Goal: Transaction & Acquisition: Purchase product/service

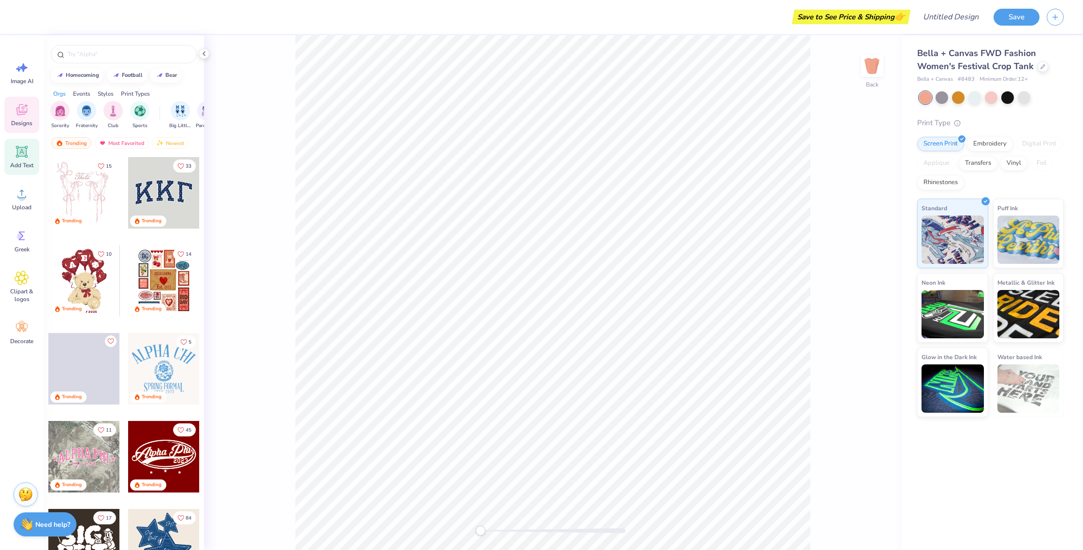
click at [25, 153] on icon at bounding box center [21, 152] width 9 height 9
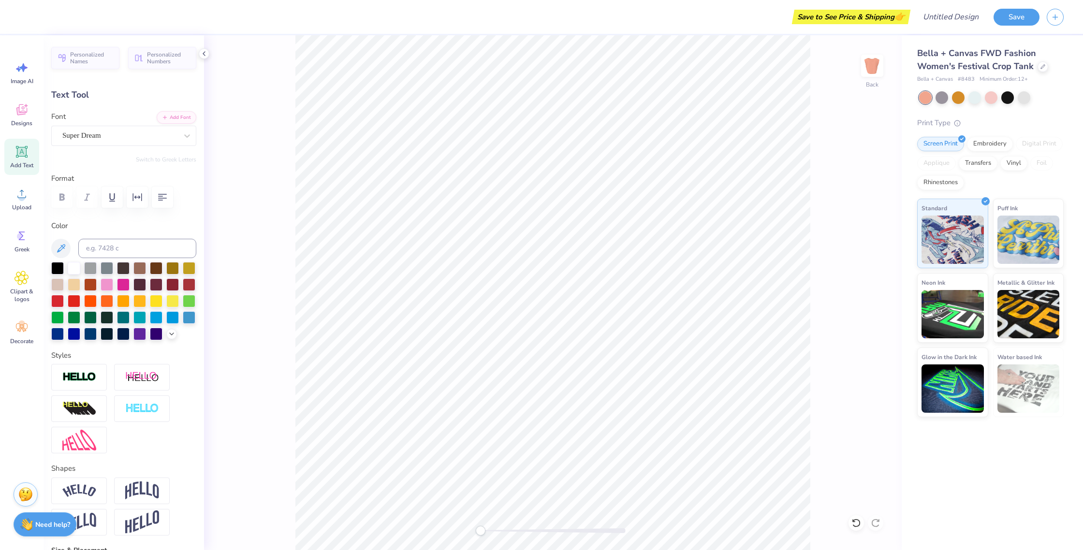
scroll to position [0, 0]
type textarea "Praise Team"
click at [85, 382] on img at bounding box center [79, 377] width 34 height 11
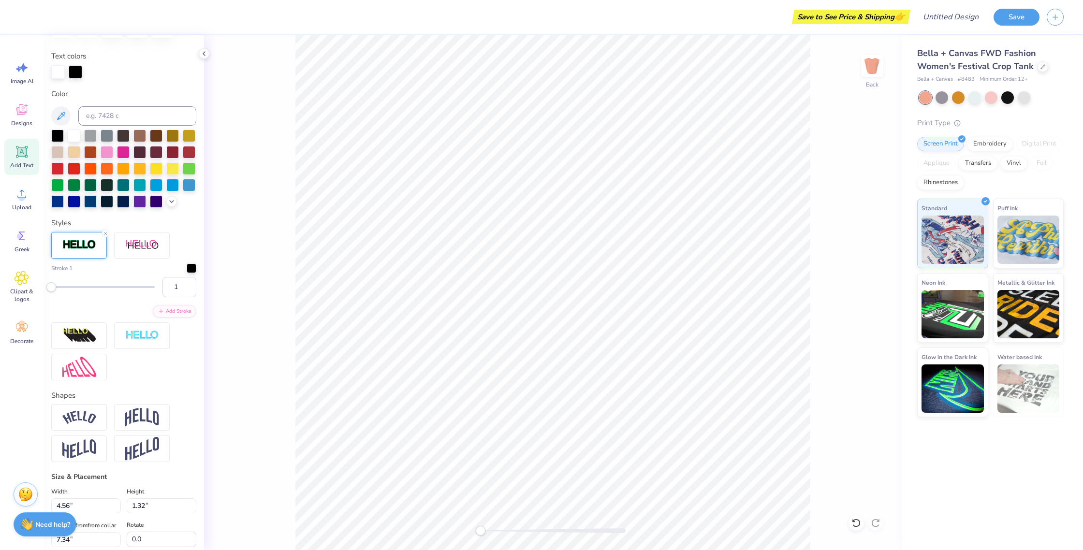
scroll to position [174, 0]
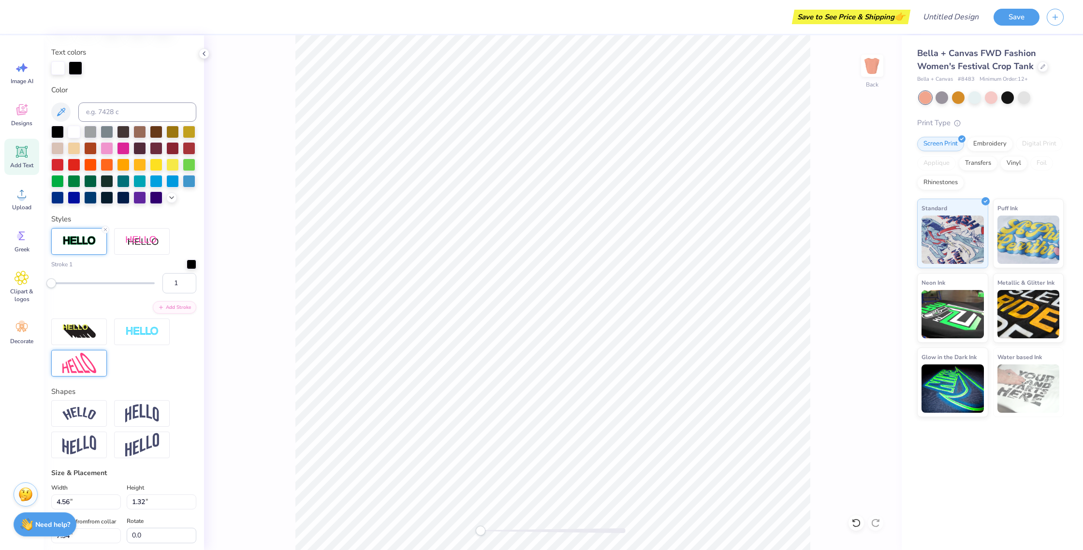
click at [87, 372] on img at bounding box center [79, 363] width 34 height 21
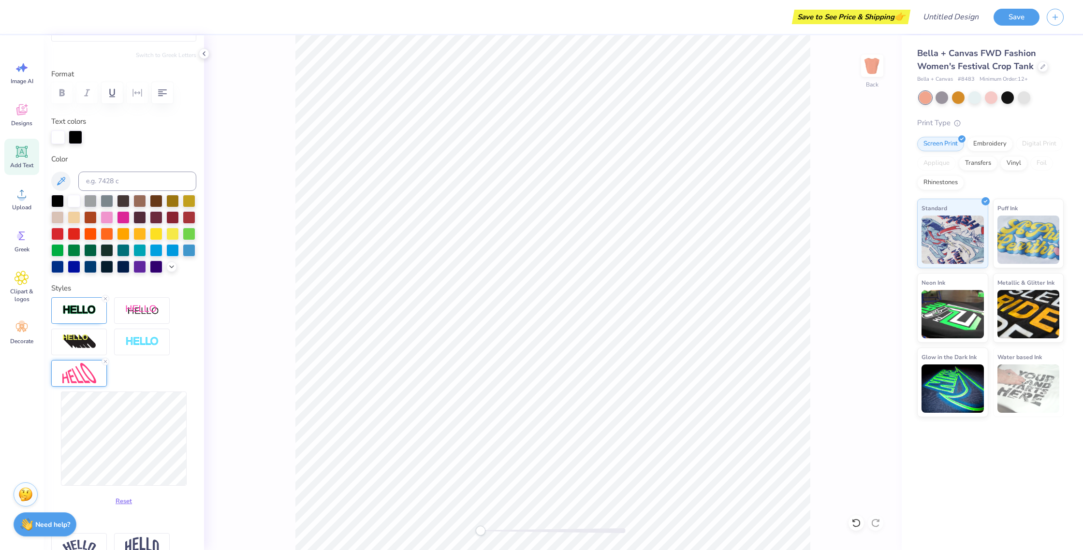
scroll to position [0, 0]
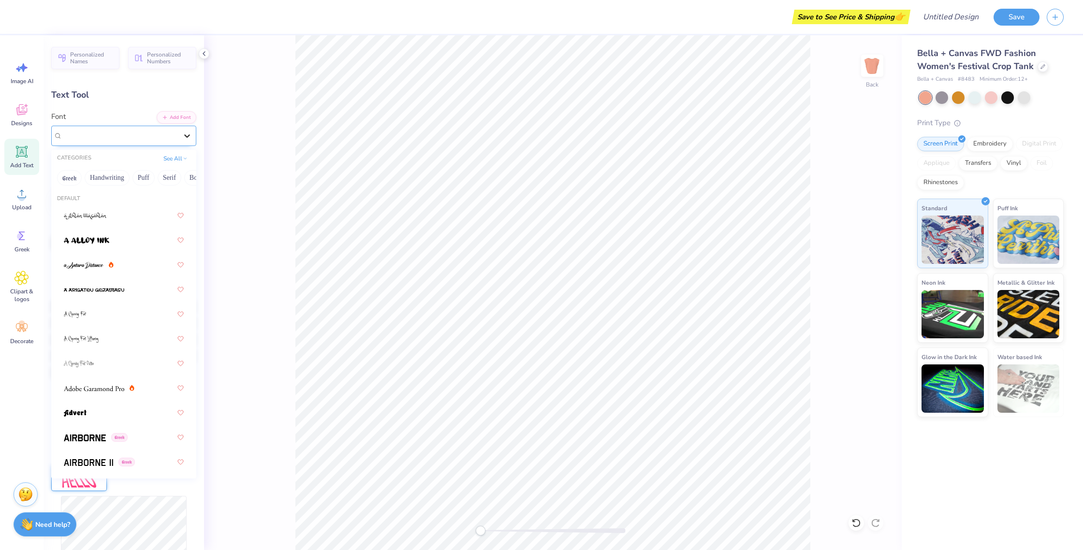
click at [185, 134] on icon at bounding box center [187, 135] width 6 height 3
click at [119, 237] on div at bounding box center [124, 240] width 120 height 17
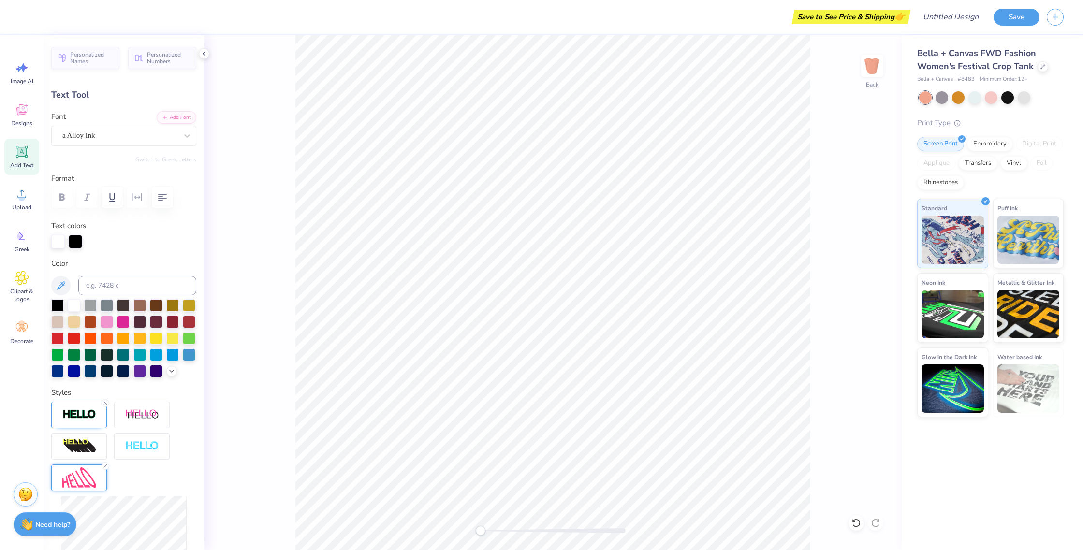
scroll to position [3, 0]
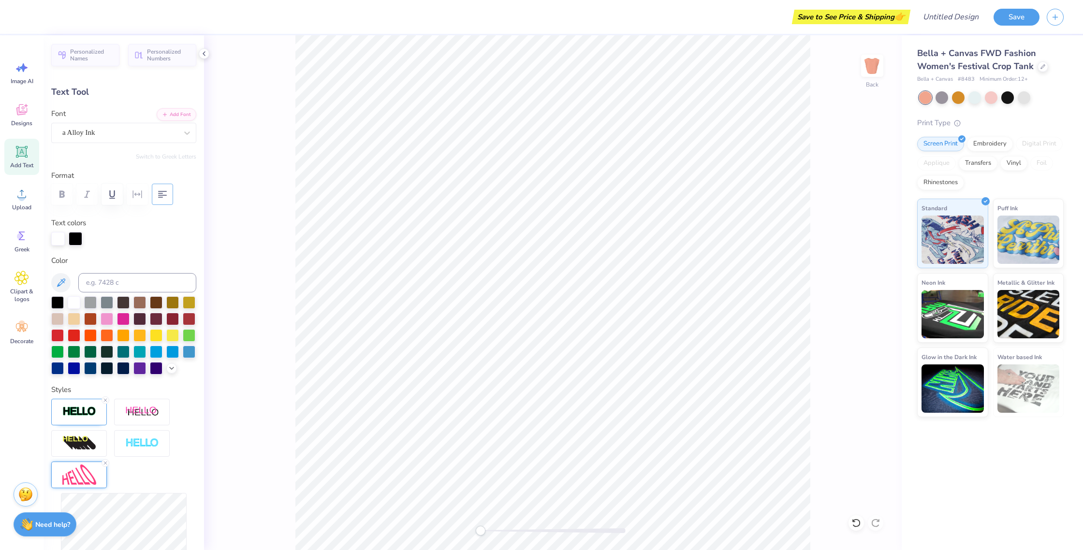
click at [166, 196] on icon "button" at bounding box center [163, 195] width 12 height 12
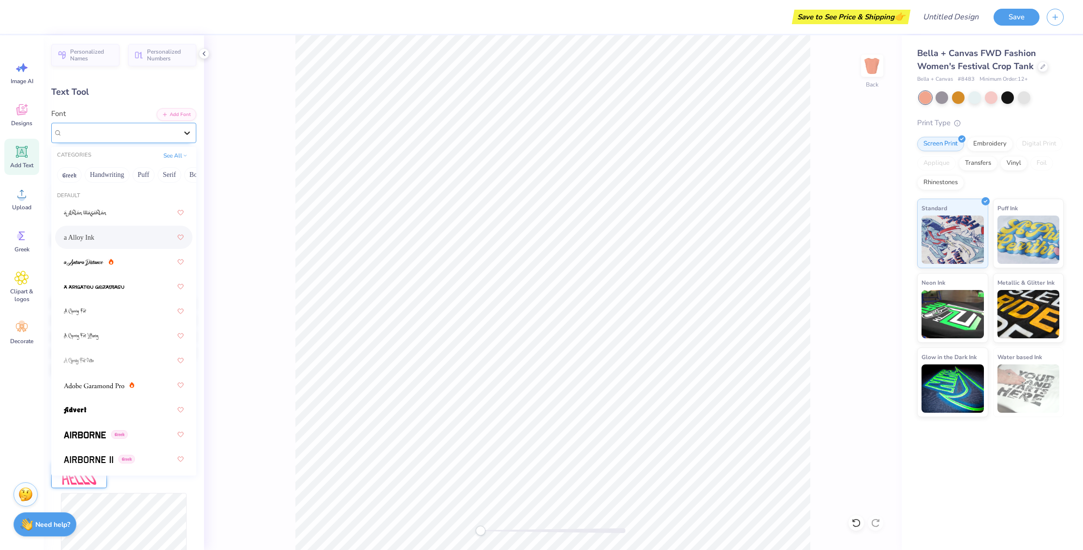
click at [191, 133] on icon at bounding box center [187, 133] width 10 height 10
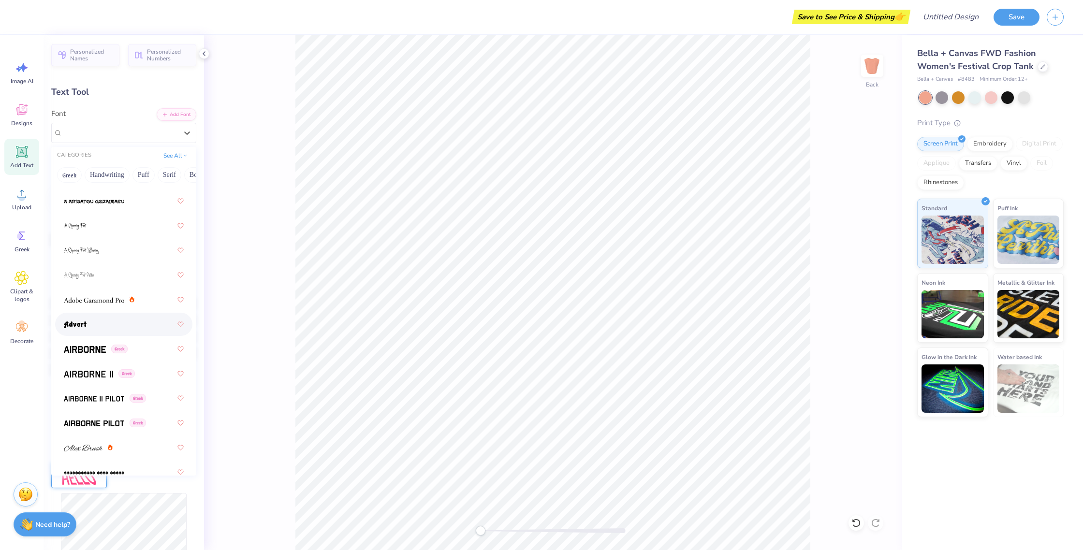
scroll to position [86, 0]
click at [99, 375] on img at bounding box center [88, 373] width 49 height 7
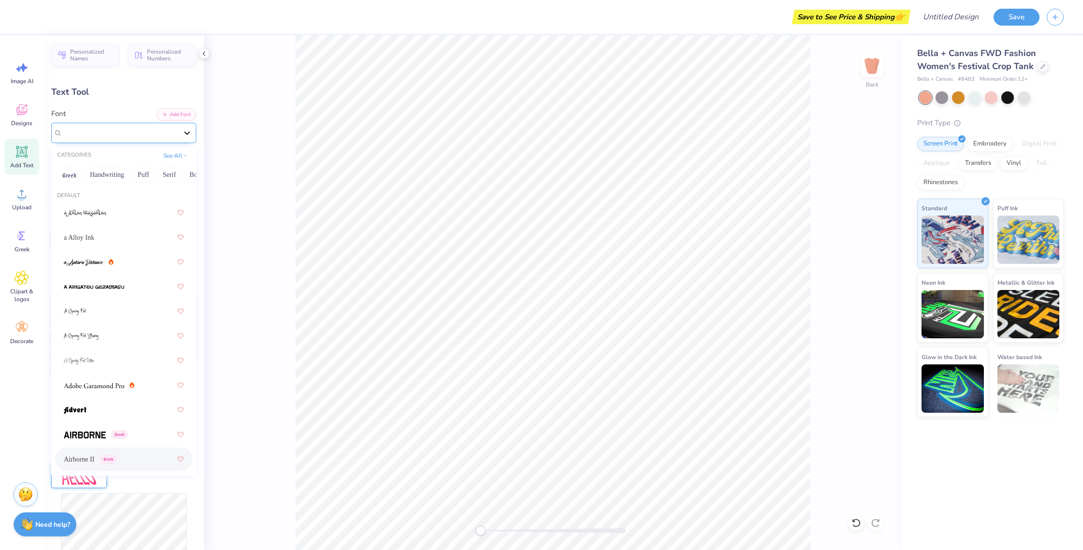
click at [184, 132] on icon at bounding box center [187, 133] width 6 height 3
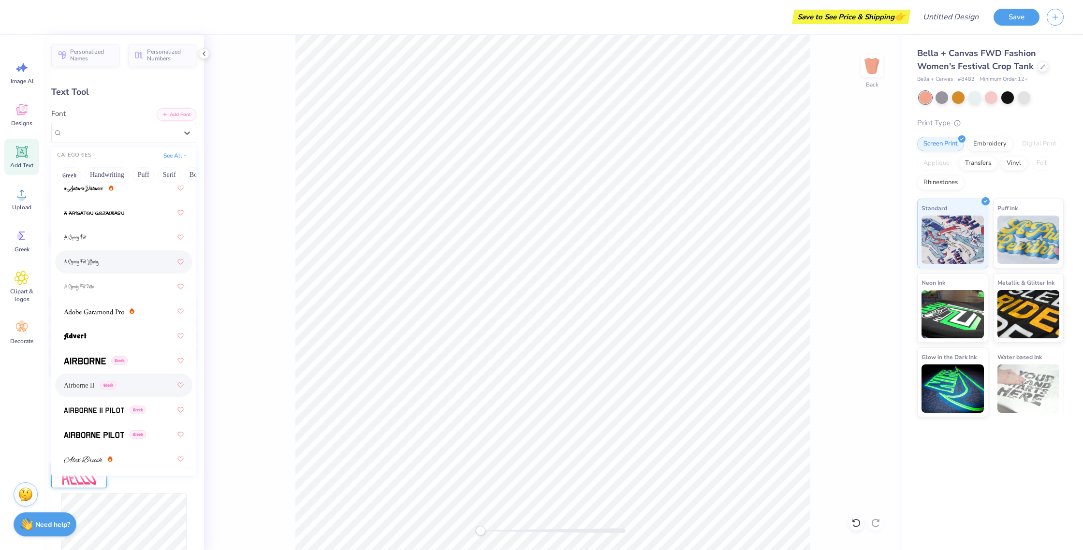
scroll to position [78, 0]
click at [102, 336] on div at bounding box center [124, 331] width 120 height 17
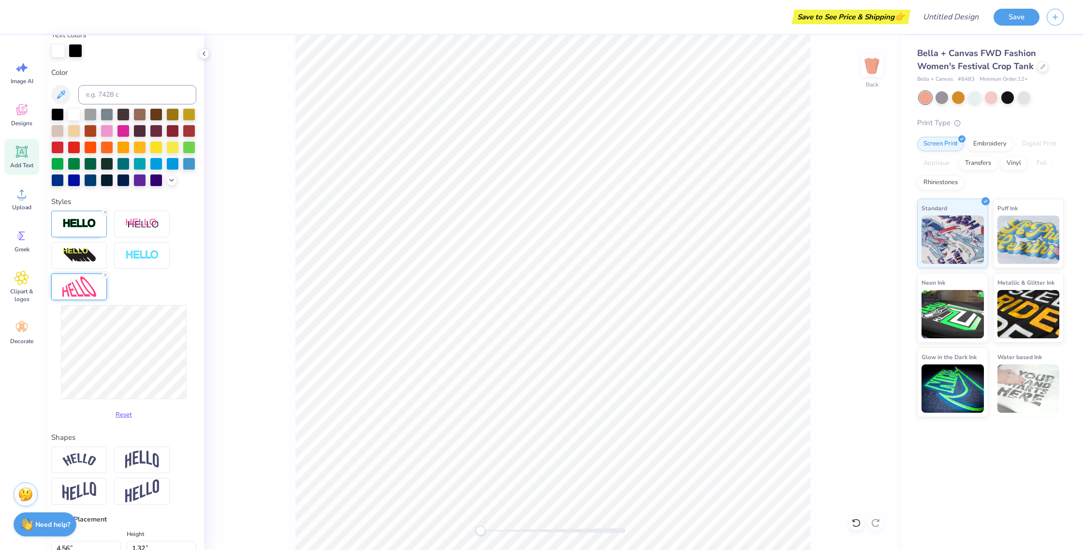
scroll to position [245, 0]
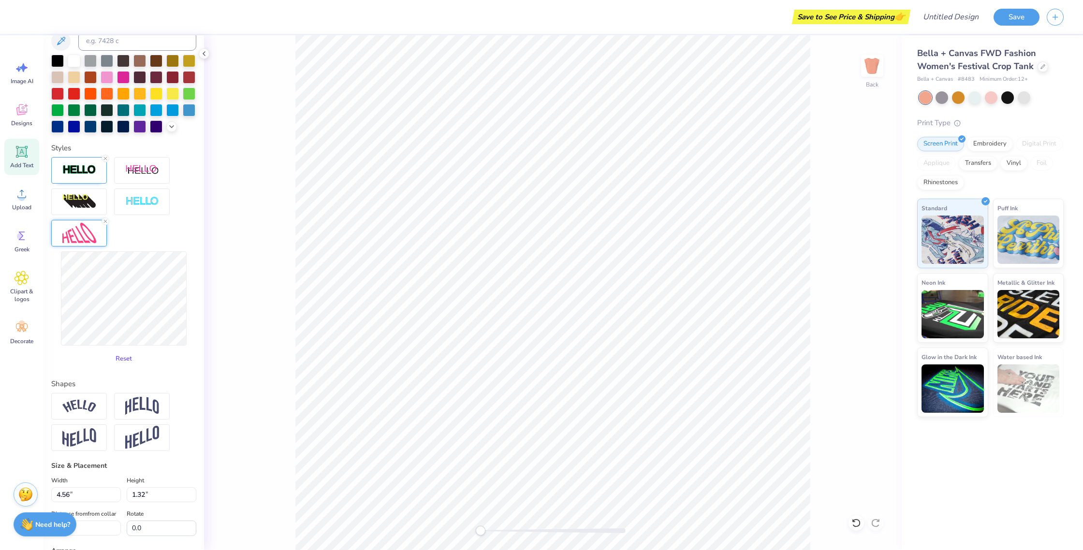
click at [128, 362] on button "Reset" at bounding box center [123, 359] width 25 height 16
click at [126, 358] on button "Reset" at bounding box center [123, 359] width 25 height 16
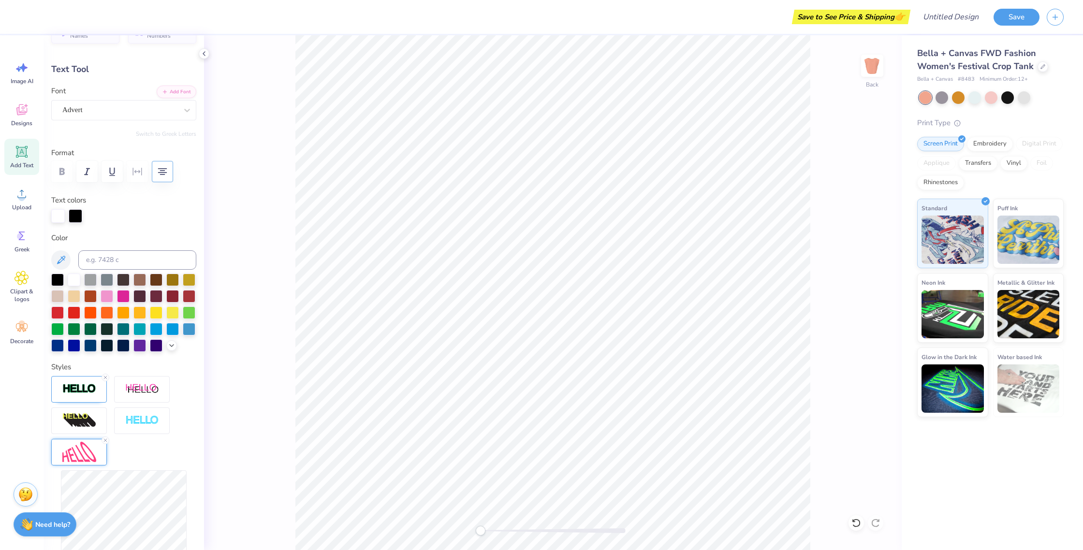
scroll to position [24, 0]
click at [106, 441] on line at bounding box center [105, 442] width 3 height 3
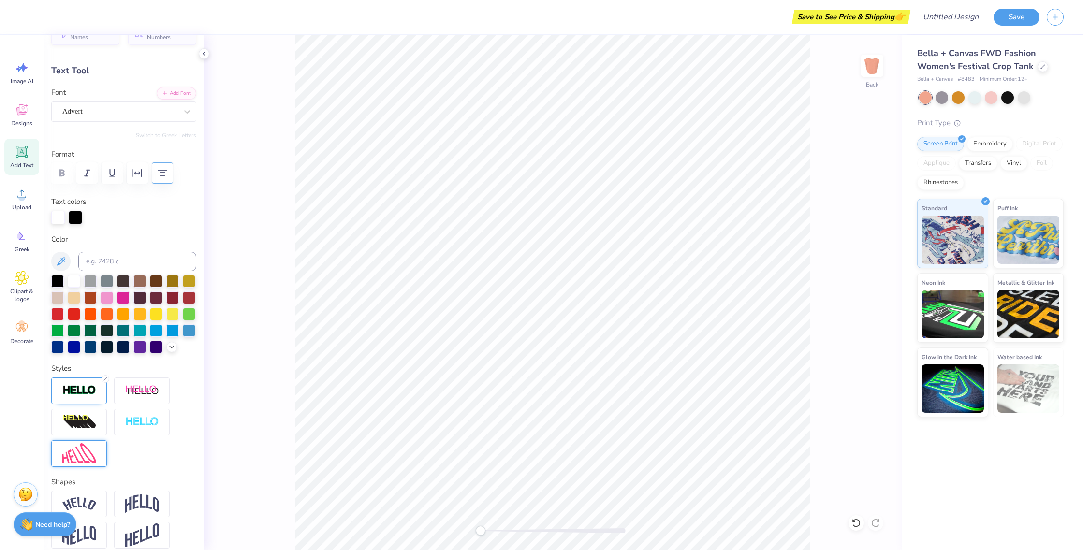
scroll to position [0, 0]
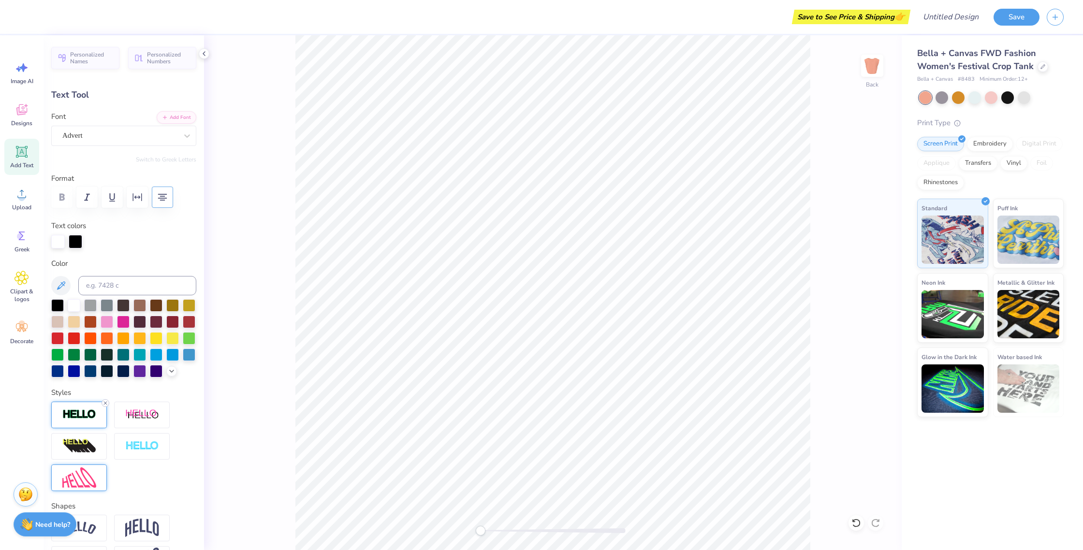
click at [107, 402] on icon at bounding box center [106, 403] width 6 height 6
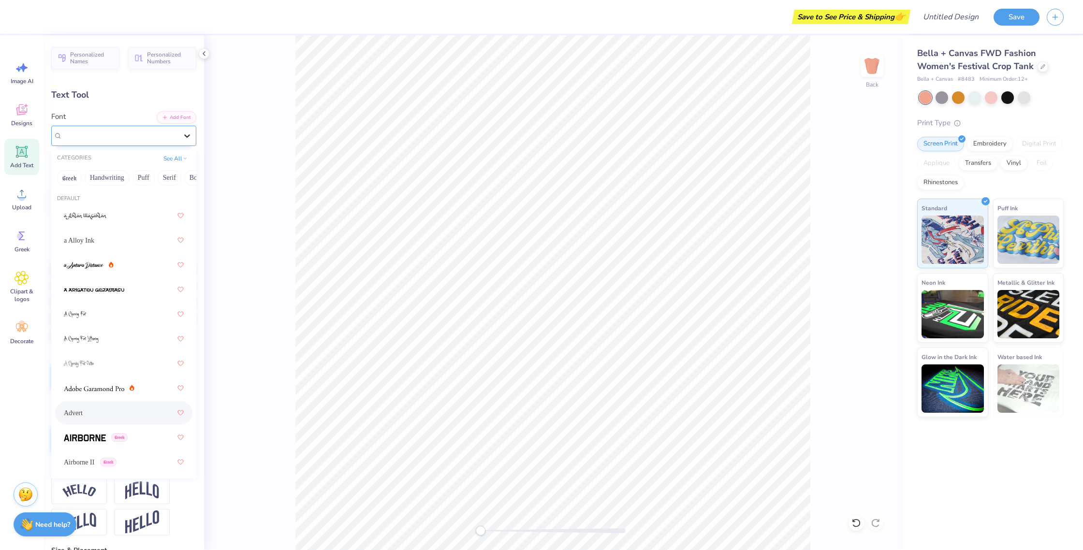
click at [191, 133] on icon at bounding box center [187, 136] width 10 height 10
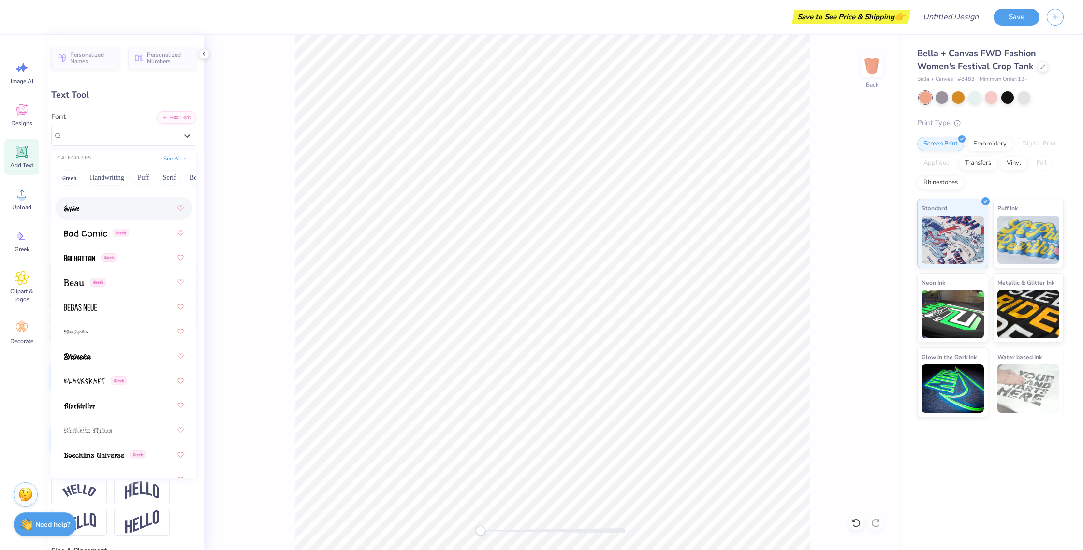
scroll to position [550, 0]
click at [90, 255] on img at bounding box center [79, 257] width 31 height 7
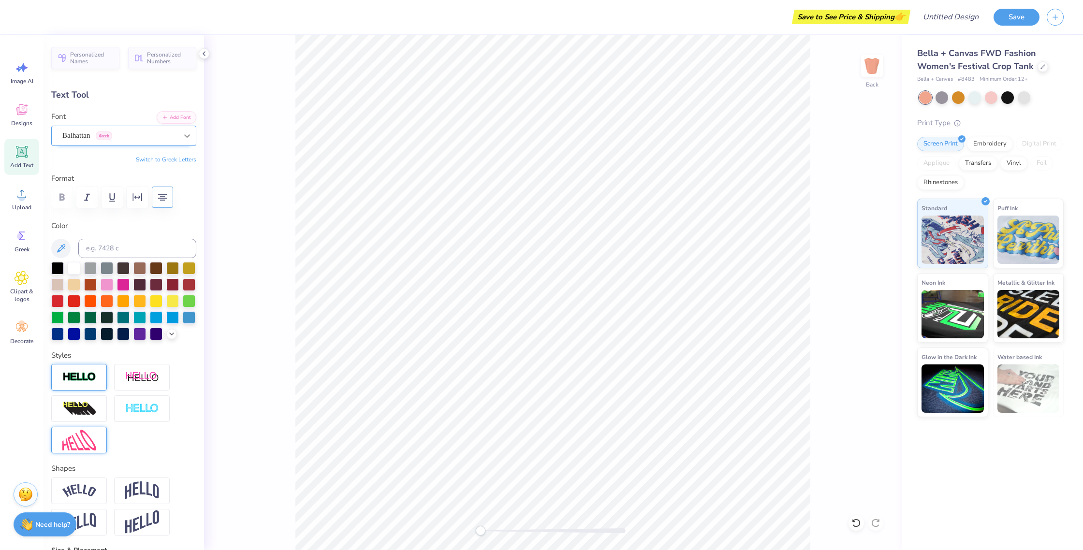
click at [190, 134] on icon at bounding box center [187, 135] width 6 height 3
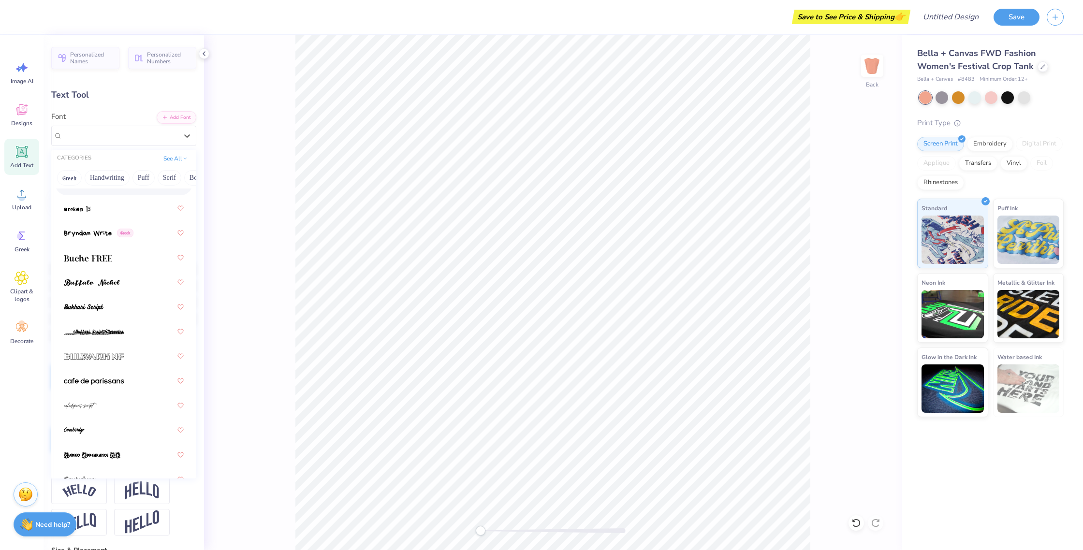
scroll to position [1193, 0]
click at [109, 261] on span at bounding box center [88, 256] width 48 height 10
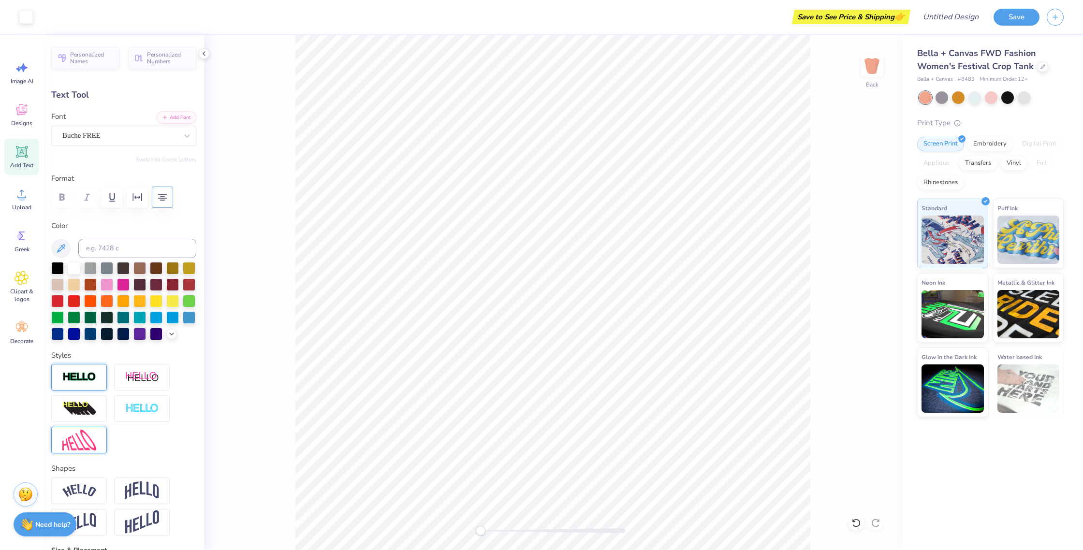
type input "5.31"
type input "3.61"
type input "6.20"
type input "7.08"
type input "4.81"
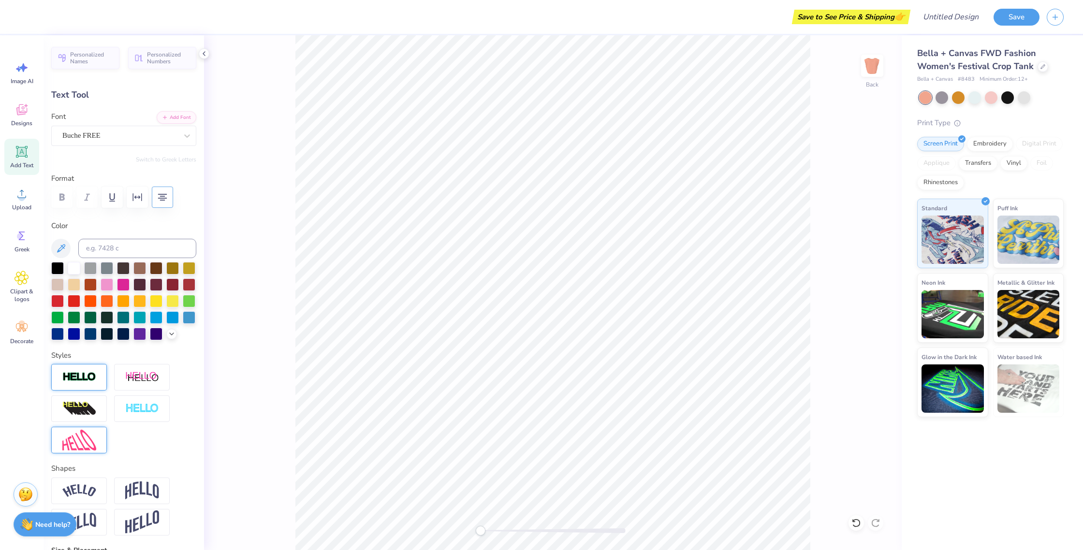
type input "5.00"
type input "8.91"
type input "6.06"
type input "3.69"
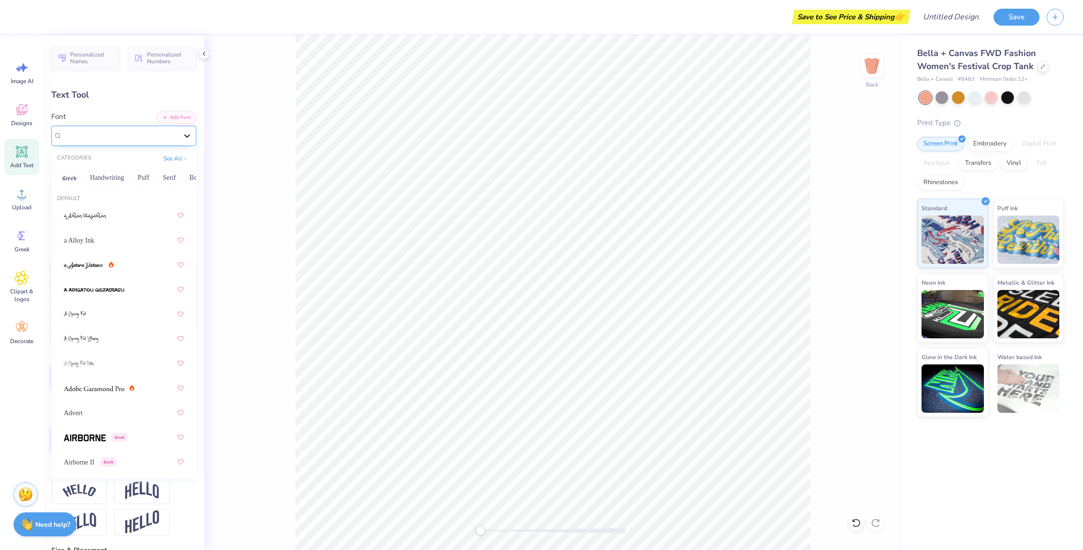
click at [191, 136] on icon at bounding box center [187, 136] width 10 height 10
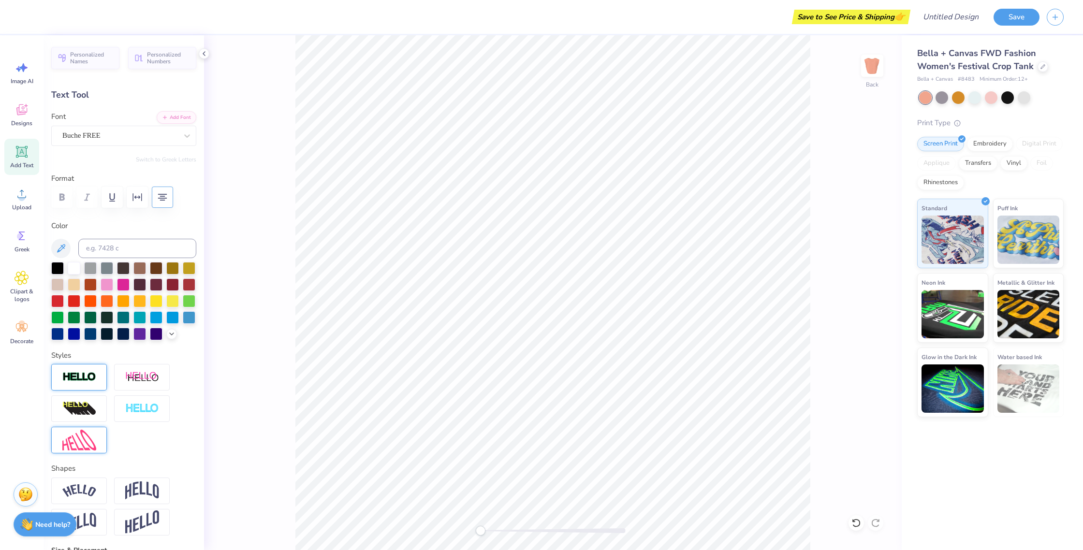
scroll to position [0, 0]
type textarea "PRAISE TEAM"
type input "10.45"
type input "5.93"
type input "4.32"
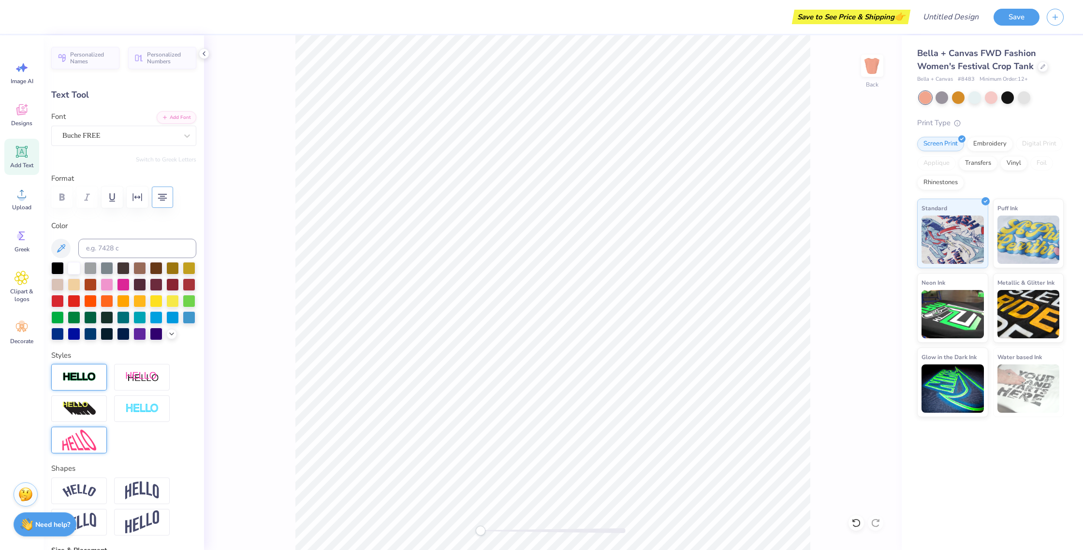
click at [852, 309] on div "Back" at bounding box center [553, 292] width 698 height 515
click at [1017, 20] on button "Save" at bounding box center [1017, 15] width 46 height 17
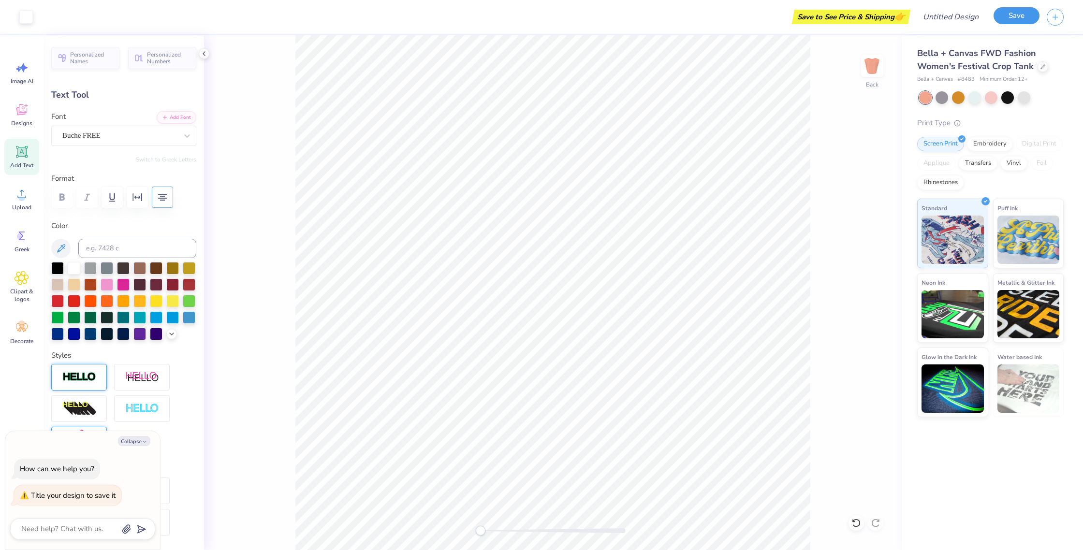
click at [1020, 13] on button "Save" at bounding box center [1017, 15] width 46 height 17
type textarea "x"
type textarea "P"
type textarea "x"
type textarea "PR"
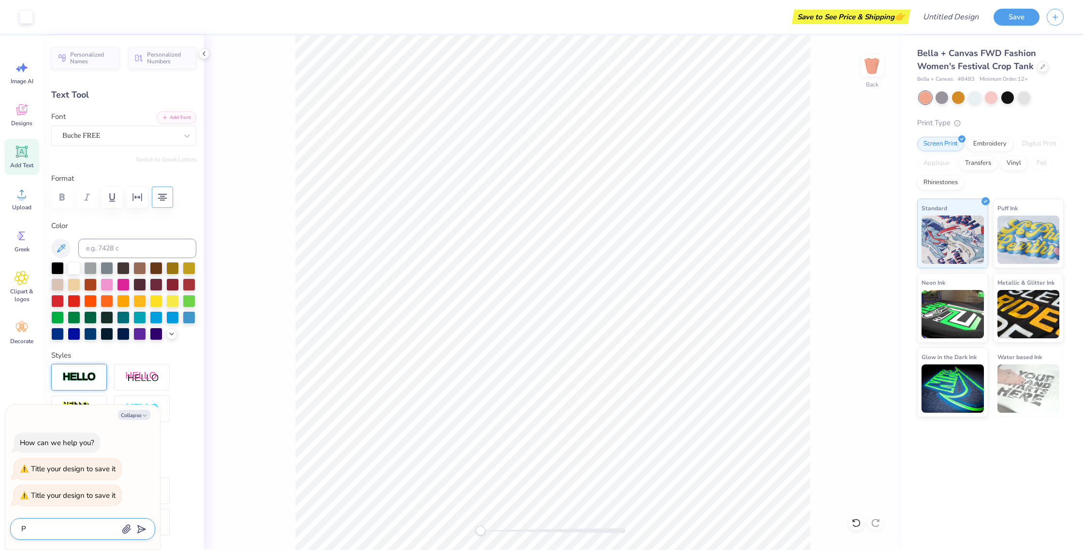
type textarea "x"
type textarea "PRA"
type textarea "x"
type textarea "PRAI"
type textarea "x"
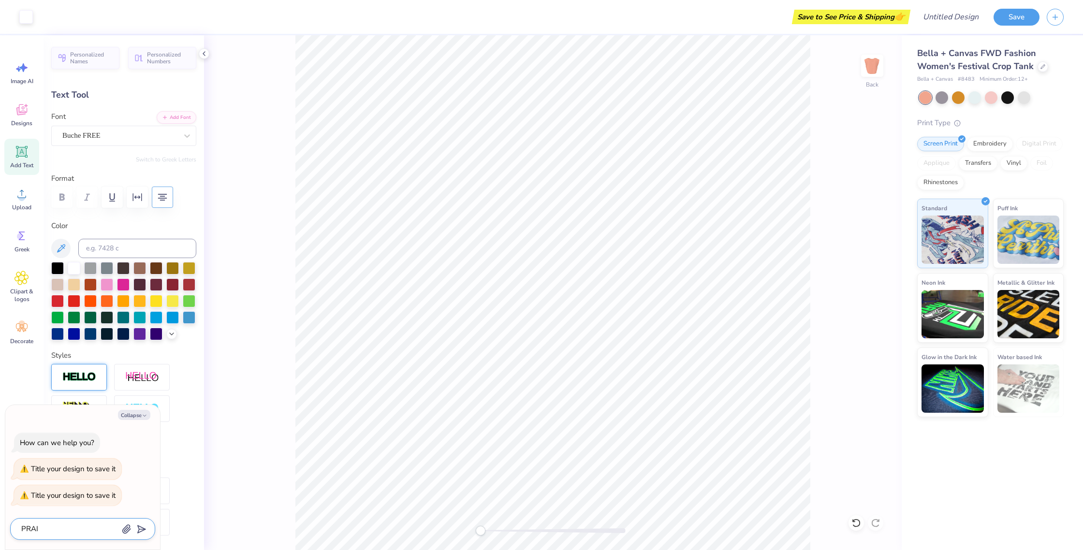
type textarea "PRAIS"
type textarea "x"
type textarea "PRAISE"
type textarea "x"
type textarea "PRAISE"
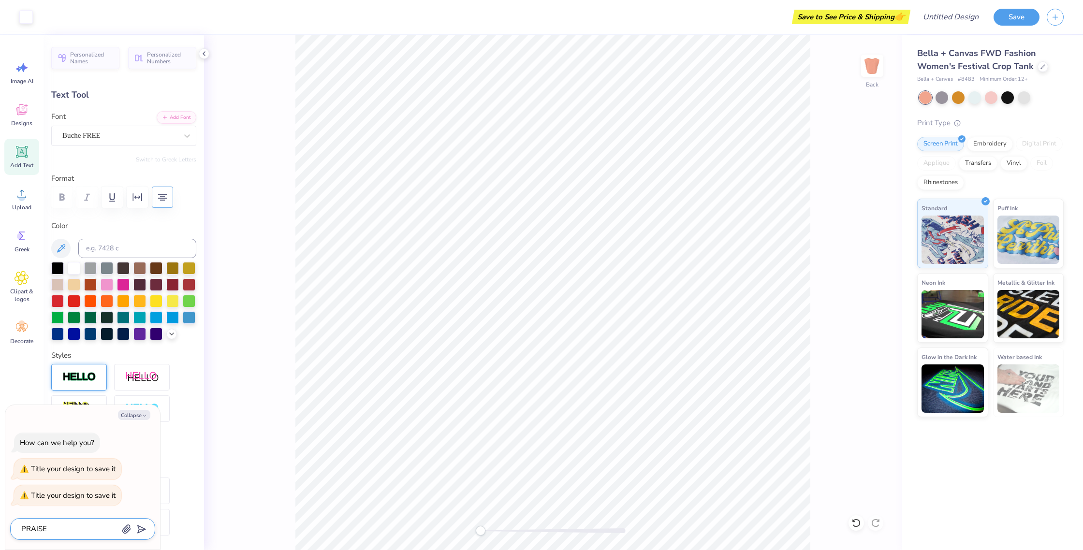
type textarea "x"
type textarea "PRAISE T"
type textarea "x"
type textarea "PRAISE TE"
type textarea "x"
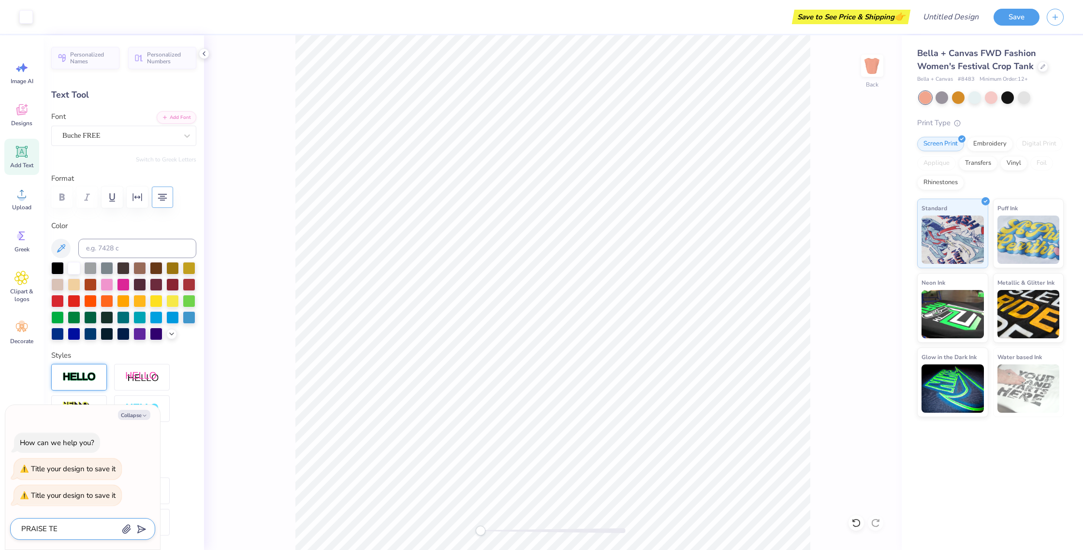
type textarea "PRAISE TEA"
type textarea "x"
type textarea "PRAISE TEAM"
type textarea "x"
type textarea "PRAISE TEAM"
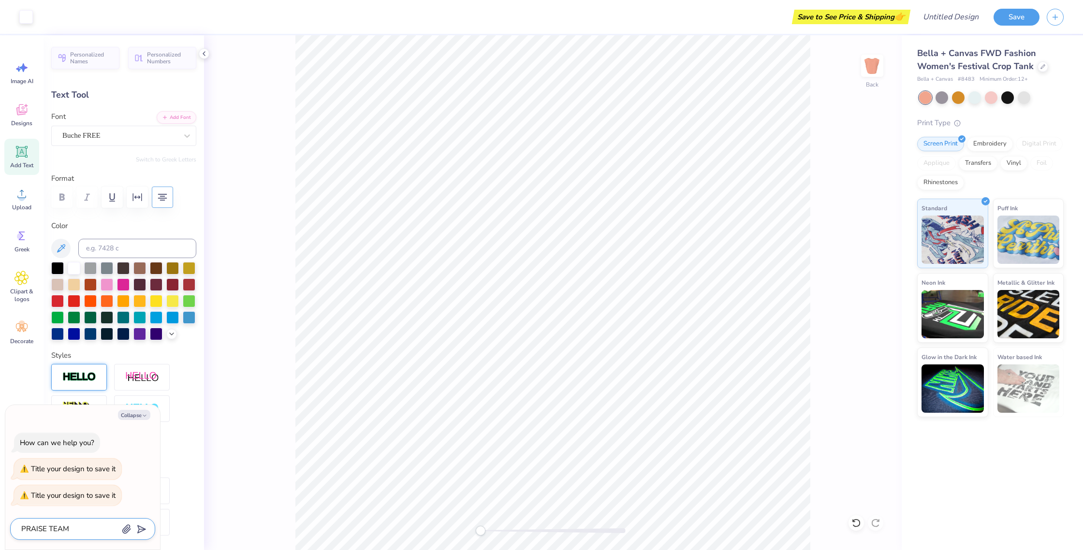
type textarea "x"
type textarea "PRAISE TEAM C"
type textarea "x"
type textarea "PRAISE TEAM CU"
type textarea "x"
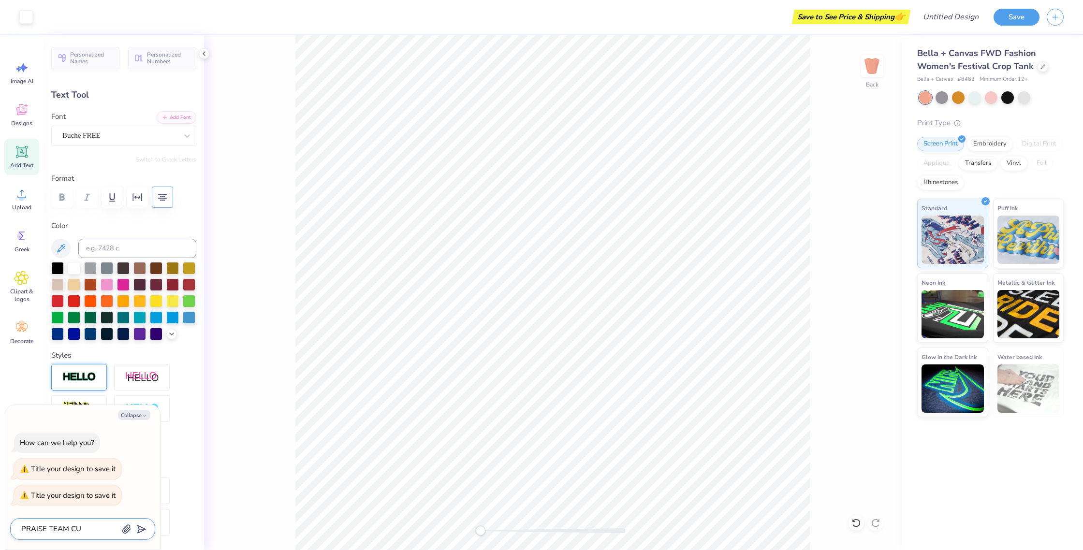
type textarea "PRAISE TEAM CUT"
type textarea "x"
type textarea "PRAISE TEAM CUTO"
type textarea "x"
type textarea "PRAISE TEAM CUTOF"
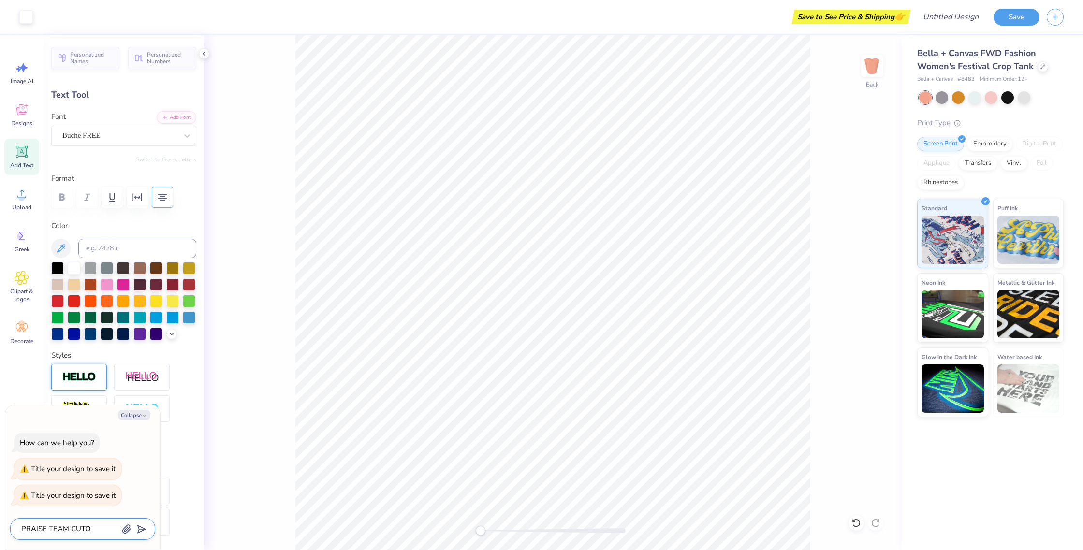
type textarea "x"
type textarea "PRAISE TEAM CUTOFF"
type textarea "x"
type textarea "PRAISE TEAM CUTOF"
type textarea "x"
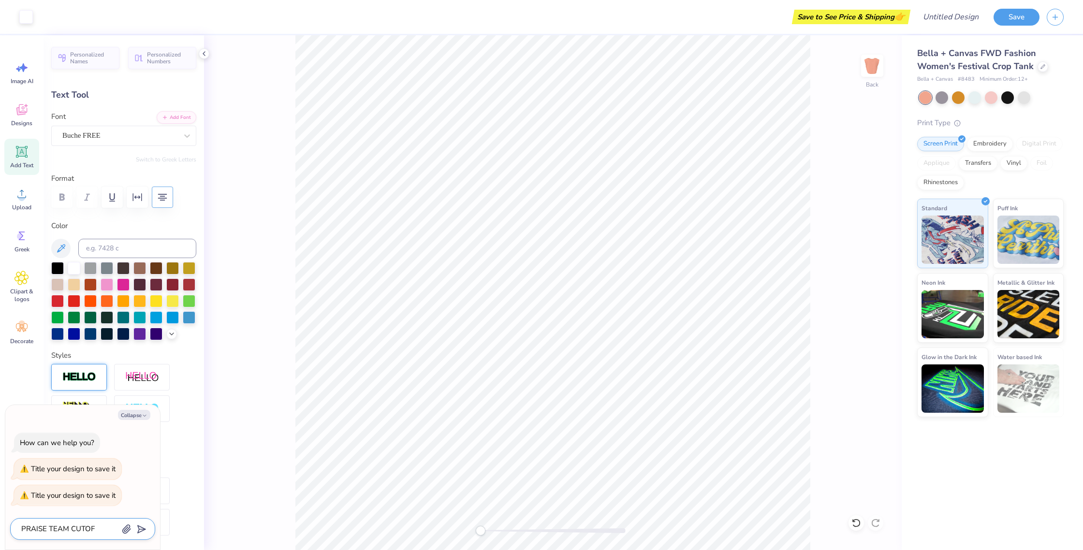
type textarea "PRAISE TEAM CUTO"
type textarea "x"
type textarea "PRAISE TEAM CUT"
type textarea "x"
type textarea "PRAISE TEAM CU"
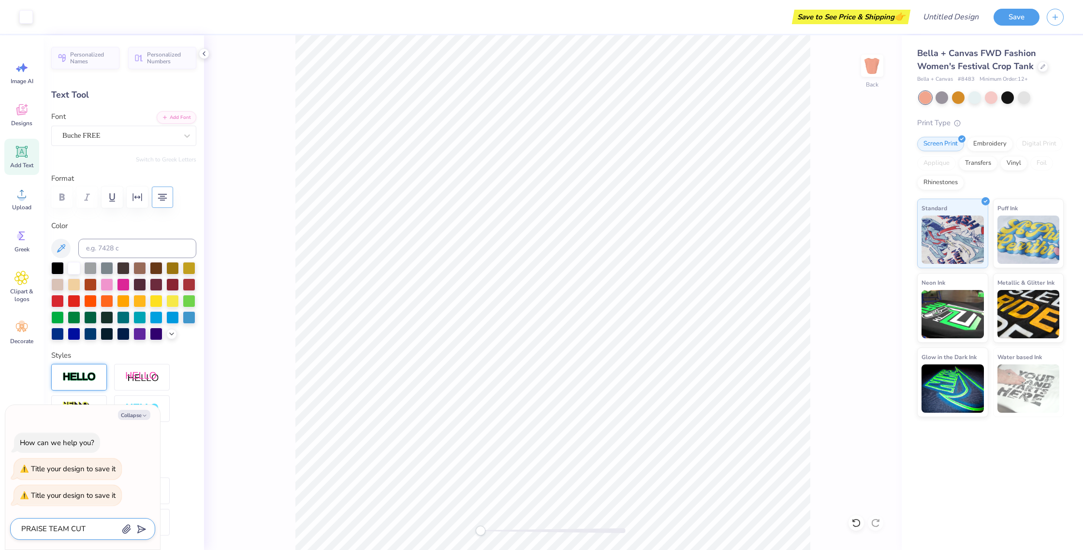
type textarea "x"
type textarea "PRAISE TEAM C"
type textarea "x"
type textarea "PRAISE TEAM"
type textarea "x"
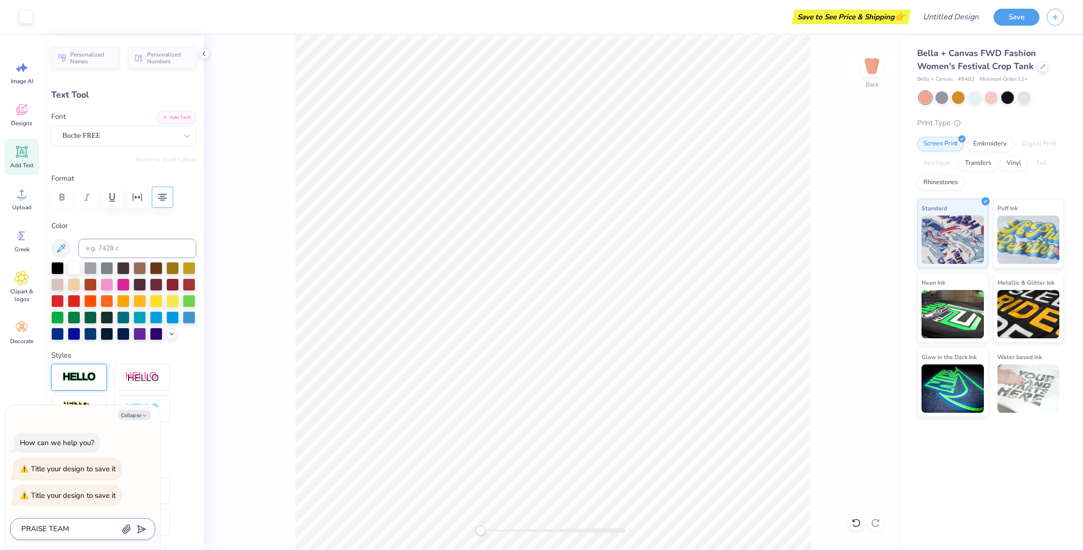
type textarea "PRAISE TEAM M"
type textarea "x"
type textarea "PRAISE TEAM MU"
type textarea "x"
type textarea "PRAISE TEAM MUS"
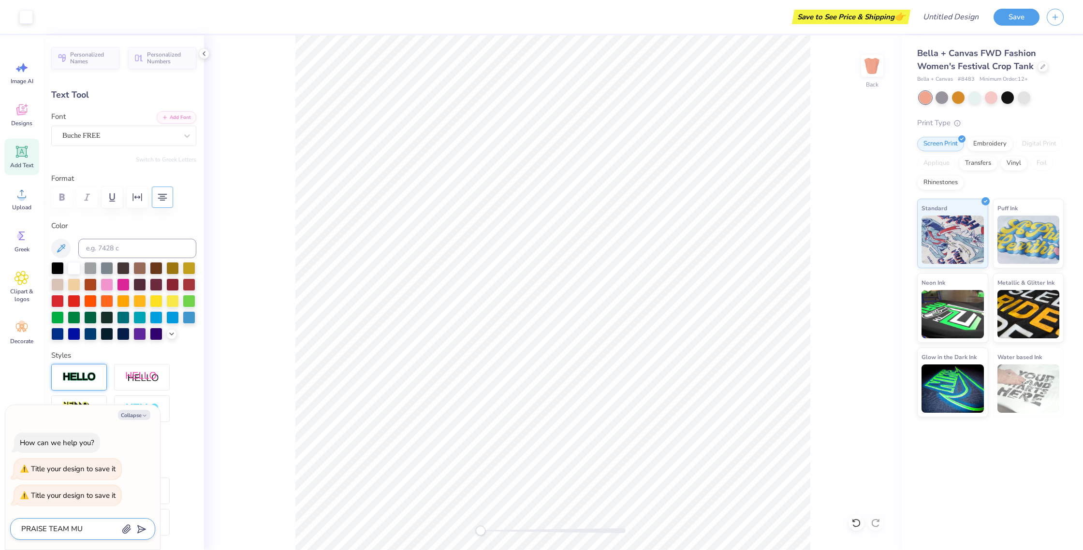
type textarea "x"
type textarea "PRAISE TEAM MUSC"
type textarea "x"
type textarea "PRAISE TEAM MUSCE"
type textarea "x"
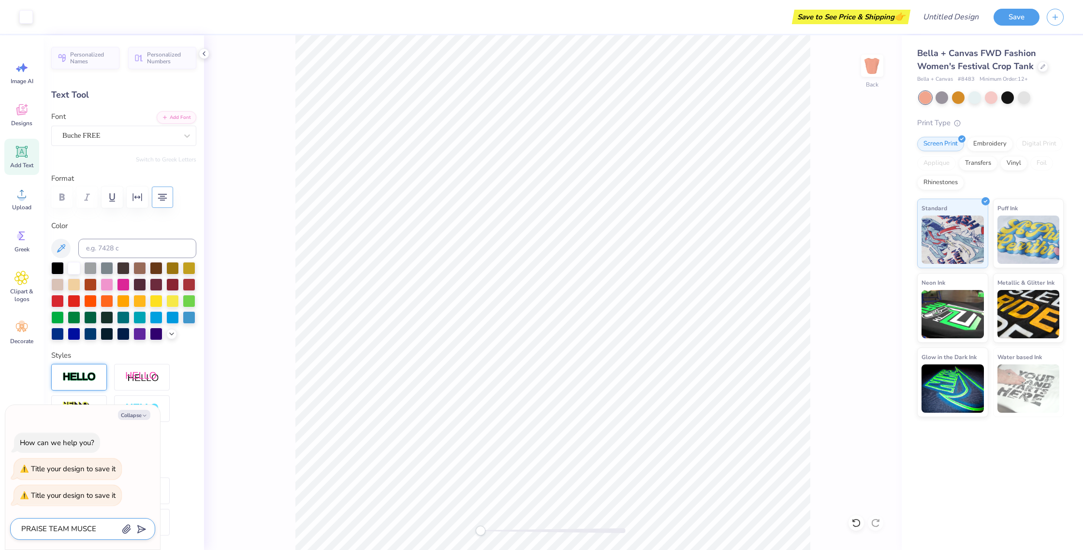
type textarea "PRAISE TEAM MUSC"
type textarea "x"
type textarea "PRAISE TEAM MUS"
type textarea "x"
type textarea "PRAISE TEAM MU"
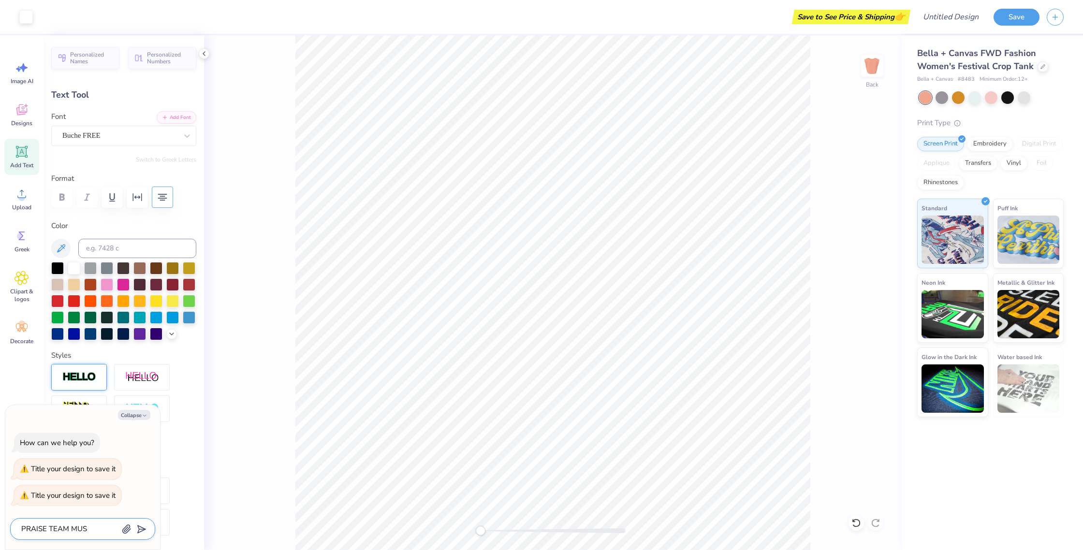
type textarea "x"
type textarea "PRAISE TEAM M"
type textarea "x"
type textarea "PRAISE TEAM"
type textarea "x"
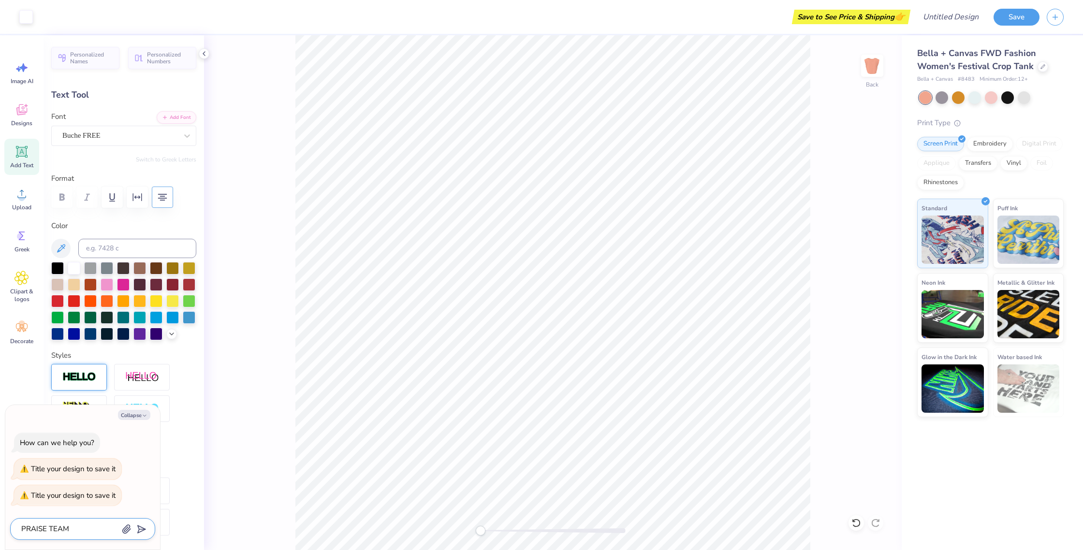
type textarea "PRAISE TEAM T"
type textarea "x"
type textarea "PRAISE TEAM TU"
type textarea "x"
type textarea "PRAISE TEAM TUM"
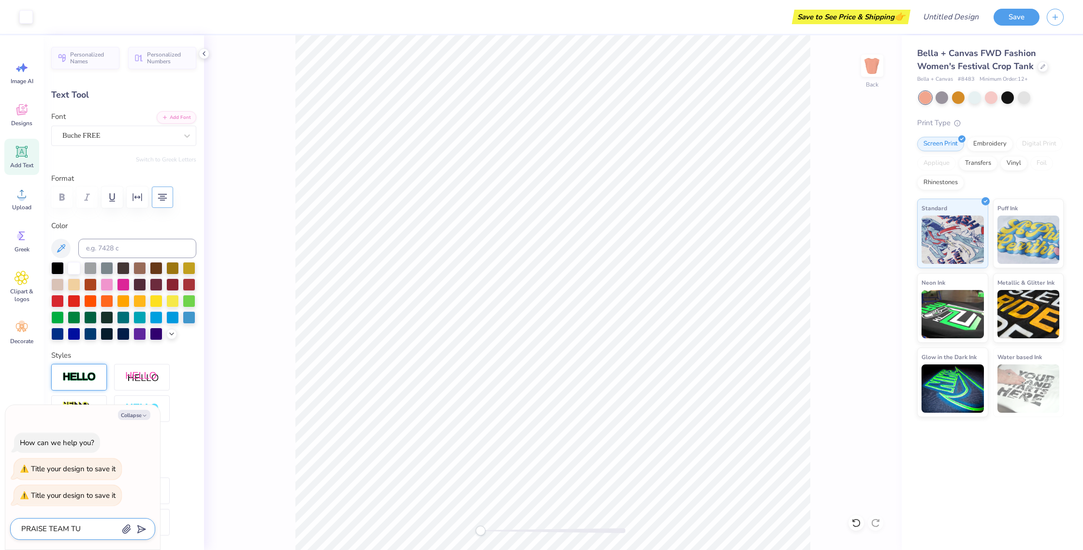
type textarea "x"
type textarea "PRAISE TEAM [PERSON_NAME]"
type textarea "x"
type textarea "PRAISE TEAM TUMMY"
type textarea "x"
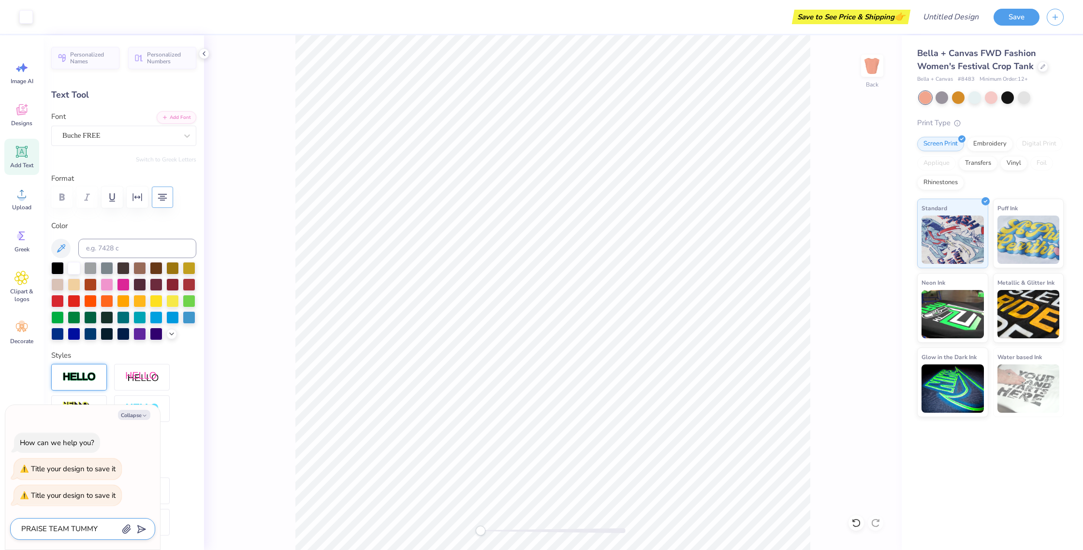
type textarea "PRAISE TEAM TUMMY"
type textarea "x"
click at [141, 528] on icon "submit" at bounding box center [140, 530] width 14 height 14
type input "PRAISE TEAM TUMMY"
type textarea "x"
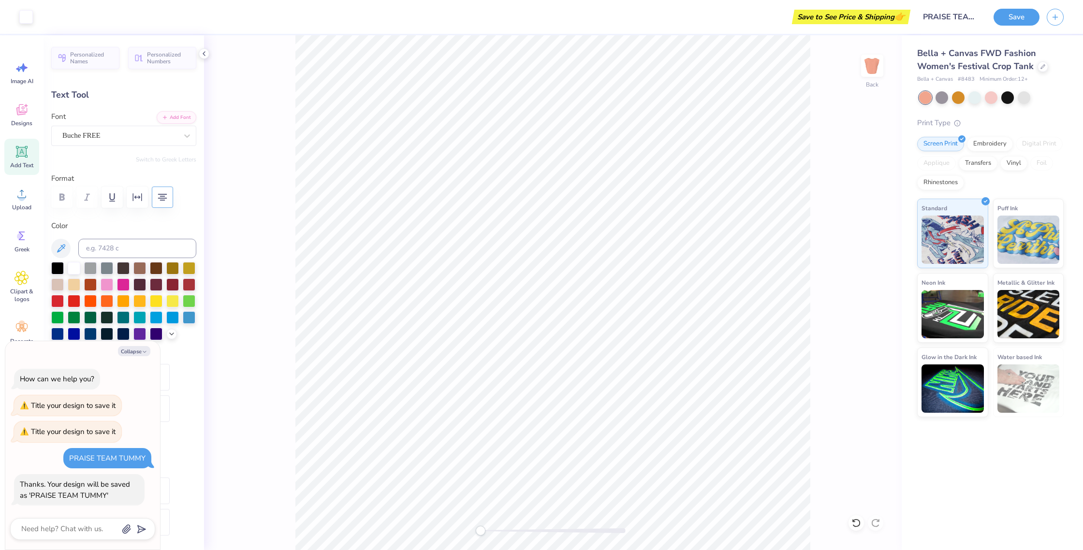
type input "4.57"
click at [868, 322] on div "Back" at bounding box center [553, 292] width 698 height 515
type textarea "x"
type input "3.90"
type textarea "x"
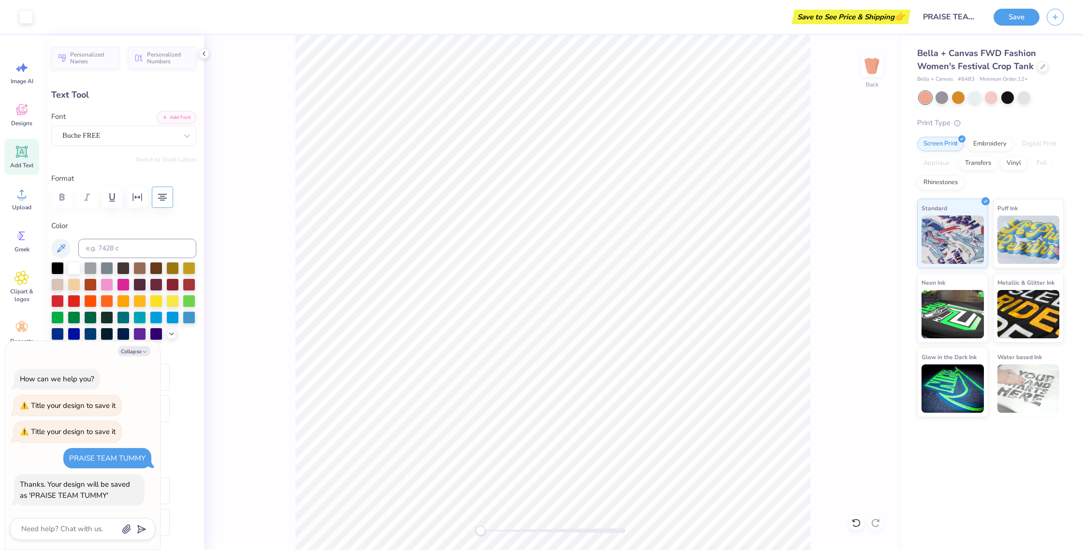
type input "3.87"
type textarea "x"
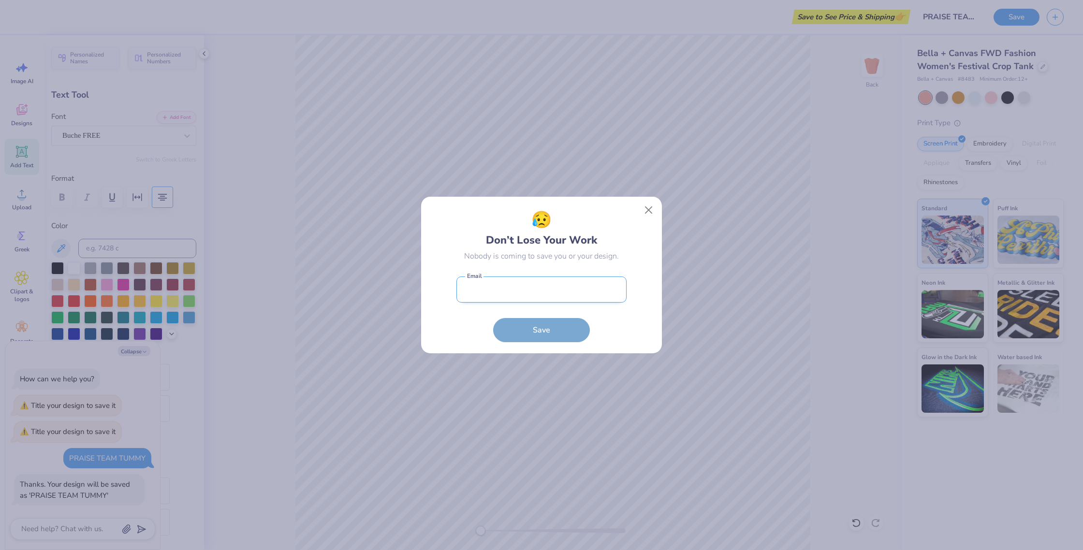
click at [514, 289] on input "email" at bounding box center [542, 290] width 170 height 27
type input "[EMAIL_ADDRESS][DOMAIN_NAME]"
click at [549, 329] on button "Save" at bounding box center [541, 328] width 97 height 24
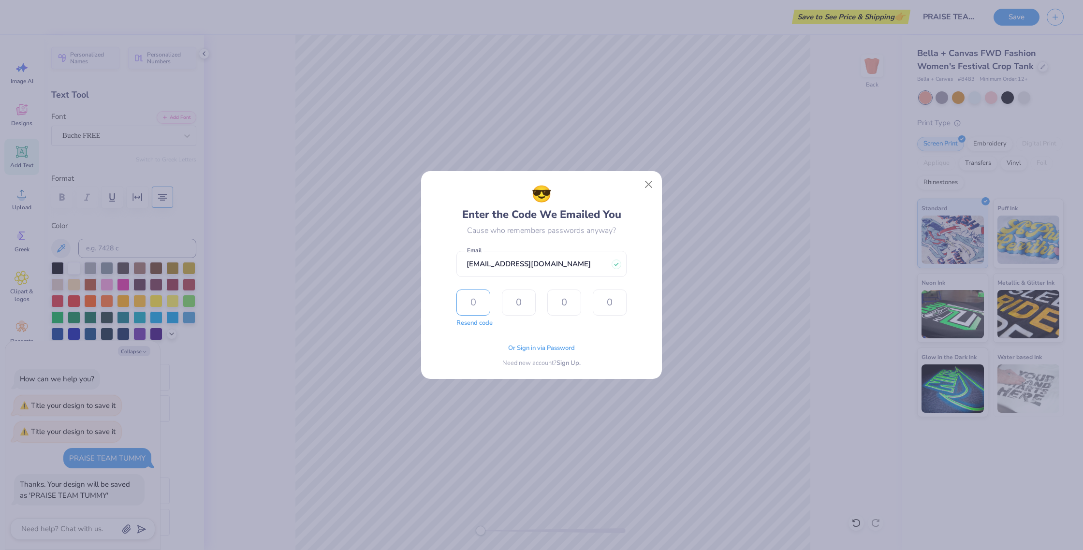
type input "7"
type input "0"
type input "9"
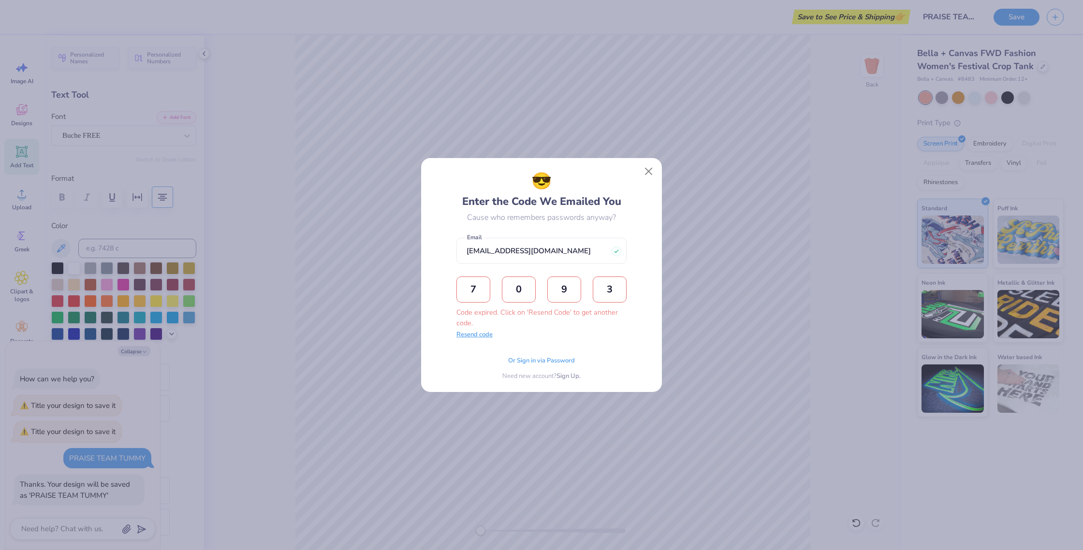
type input "3"
click at [484, 336] on button "Resend code" at bounding box center [475, 335] width 36 height 10
click at [479, 285] on input "text" at bounding box center [474, 290] width 34 height 26
type input "7"
type input "4"
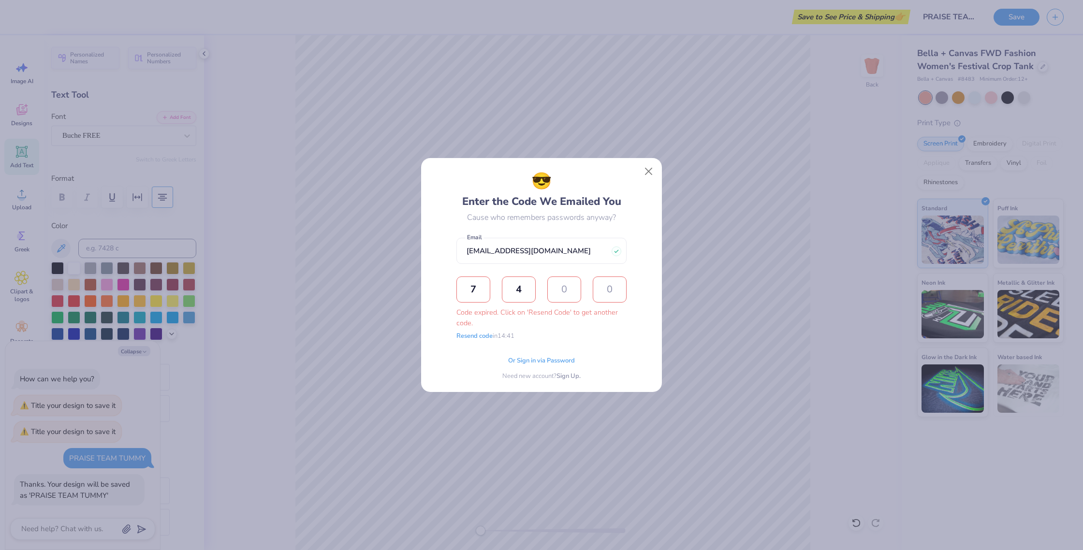
type input "8"
type input "3"
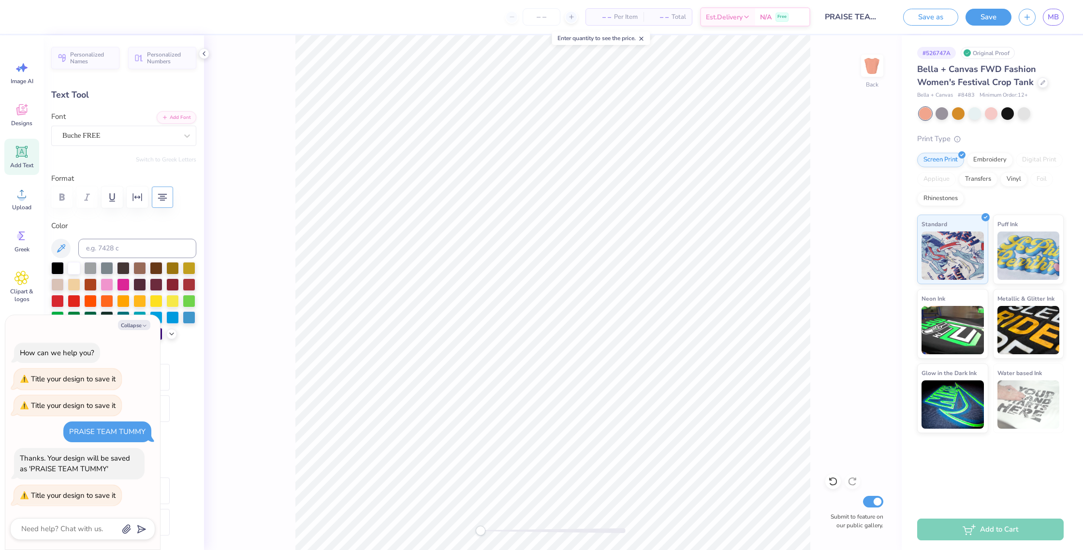
type textarea "x"
type input "9.69"
type input "5.49"
click at [976, 115] on div at bounding box center [975, 112] width 13 height 13
click at [994, 113] on div at bounding box center [991, 113] width 13 height 13
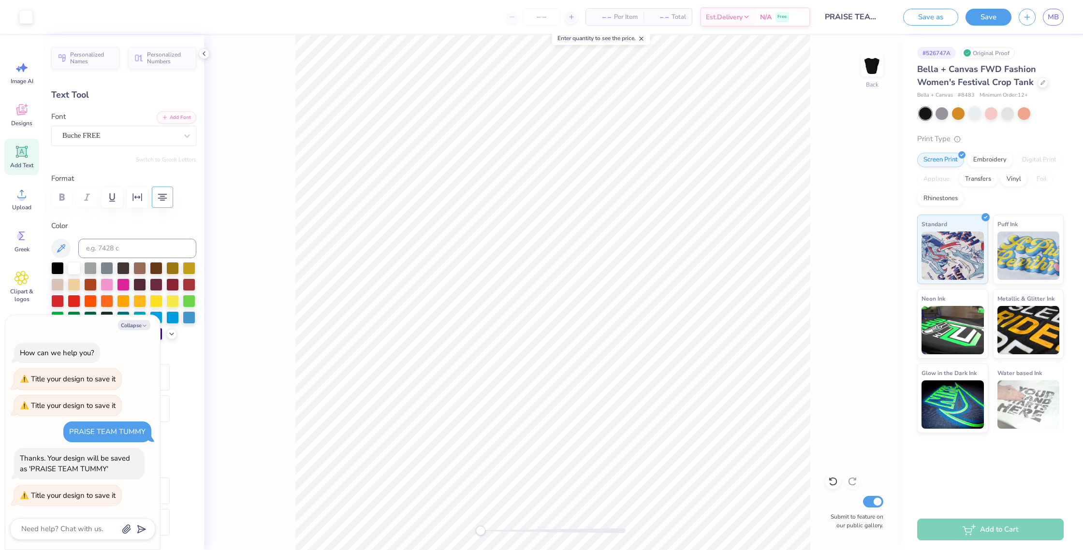
scroll to position [2, 0]
click at [989, 20] on button "Save" at bounding box center [989, 15] width 46 height 17
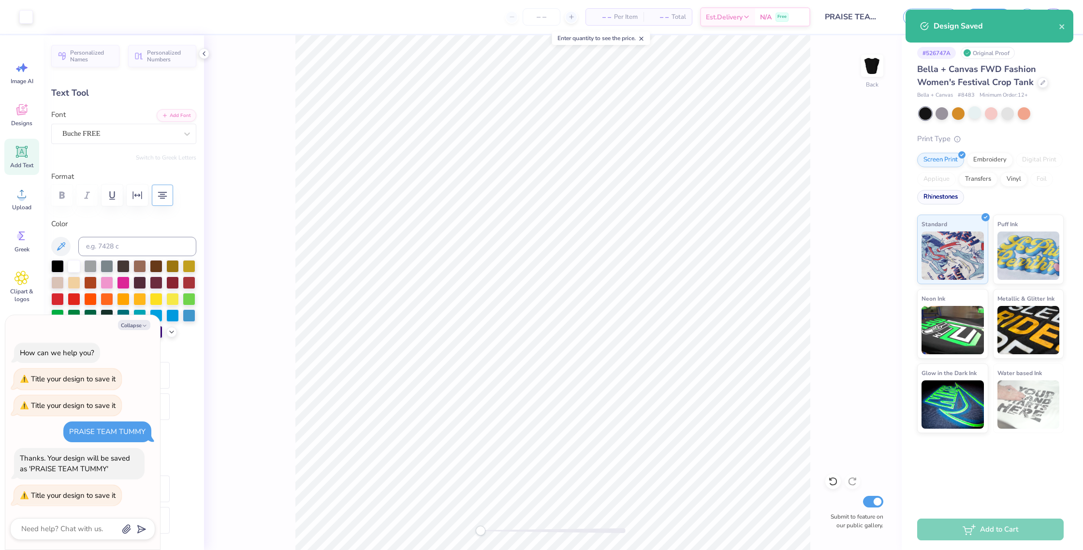
click at [942, 199] on div "Rhinestones" at bounding box center [940, 197] width 47 height 15
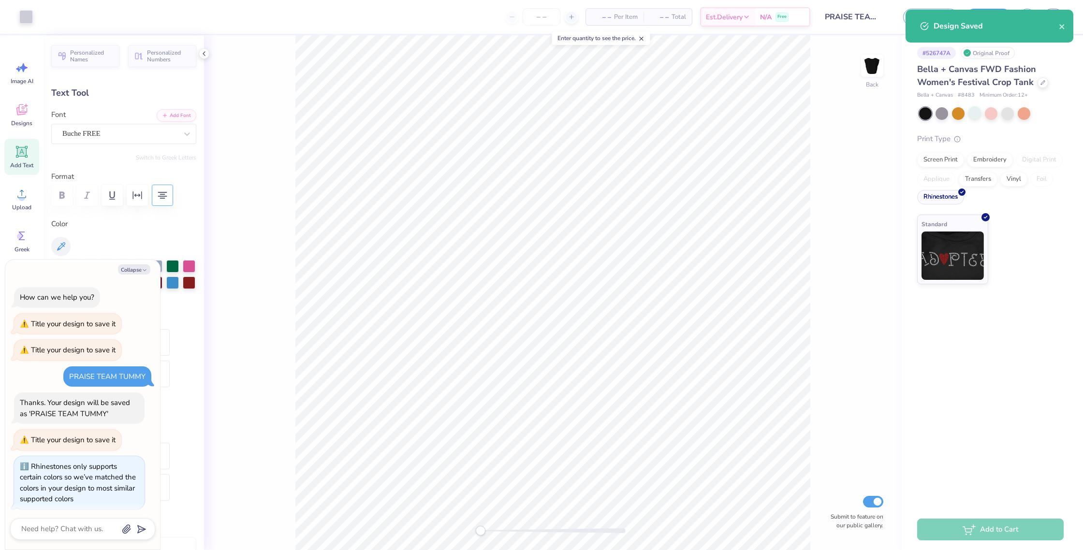
scroll to position [3, 0]
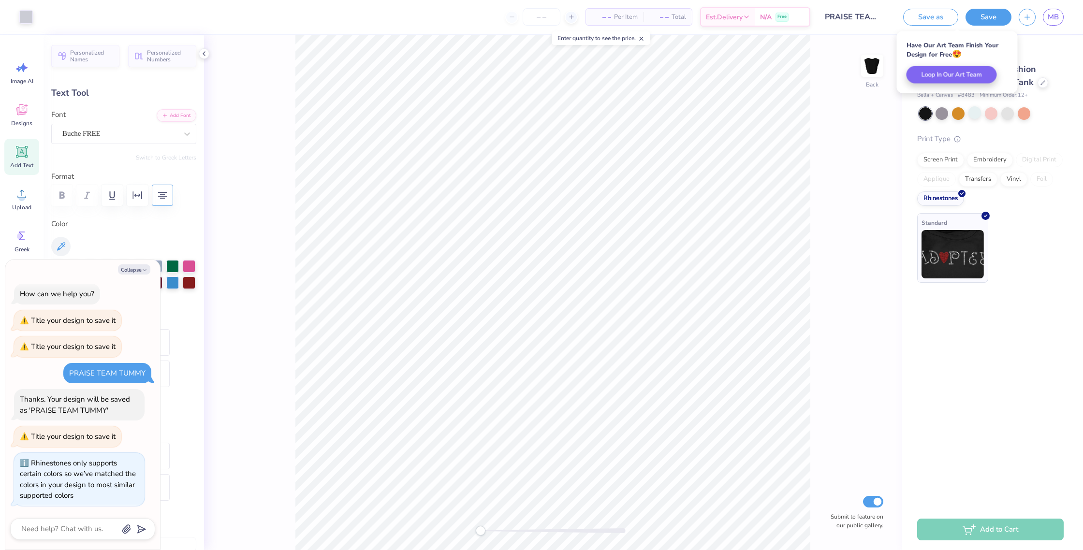
click at [957, 248] on img at bounding box center [953, 254] width 62 height 48
click at [986, 215] on icon at bounding box center [986, 216] width 4 height 4
drag, startPoint x: 949, startPoint y: 307, endPoint x: 979, endPoint y: 202, distance: 109.1
click at [949, 307] on div "# 526747A Original Proof Bella + Canvas FWD Fashion Women's Festival Crop Tank …" at bounding box center [992, 272] width 181 height 474
click at [987, 220] on div "Standard" at bounding box center [952, 248] width 71 height 70
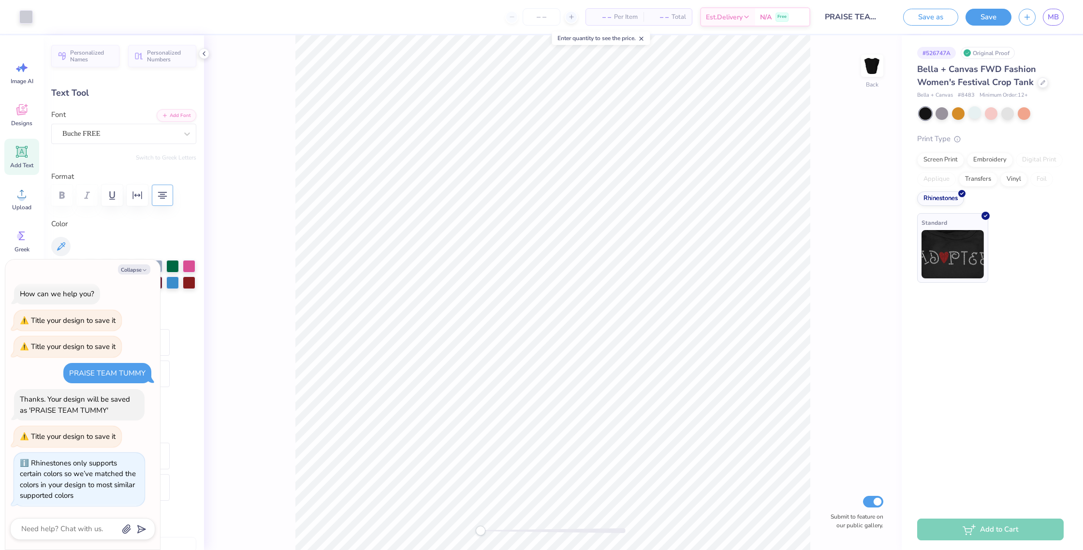
click at [987, 215] on polyline at bounding box center [985, 216] width 3 height 2
click at [962, 194] on div at bounding box center [962, 192] width 7 height 7
click at [936, 198] on div "Rhinestones" at bounding box center [940, 197] width 47 height 15
click at [937, 198] on div "Rhinestones" at bounding box center [940, 197] width 47 height 15
click at [146, 270] on icon "button" at bounding box center [145, 270] width 6 height 6
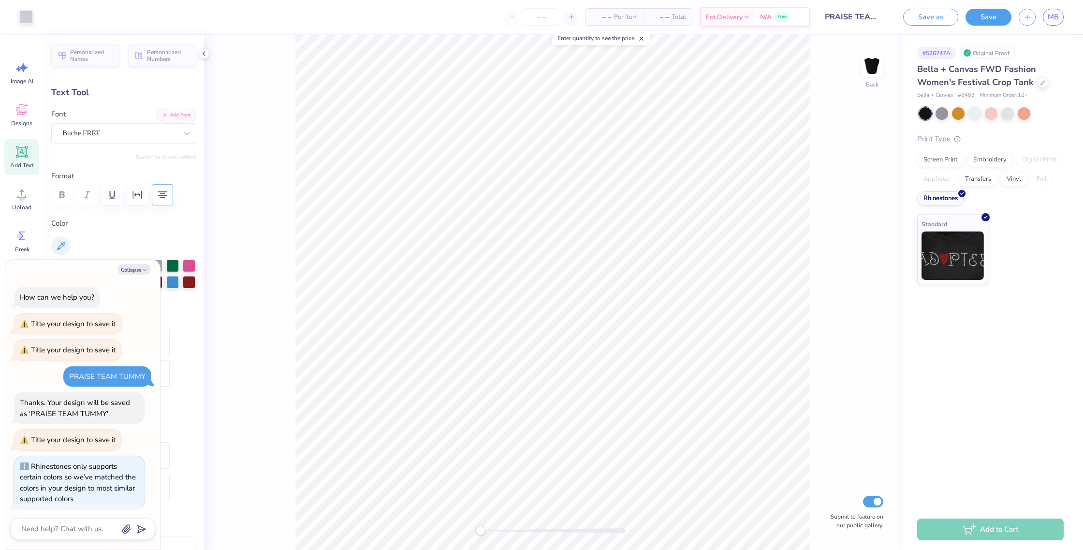
scroll to position [56, 0]
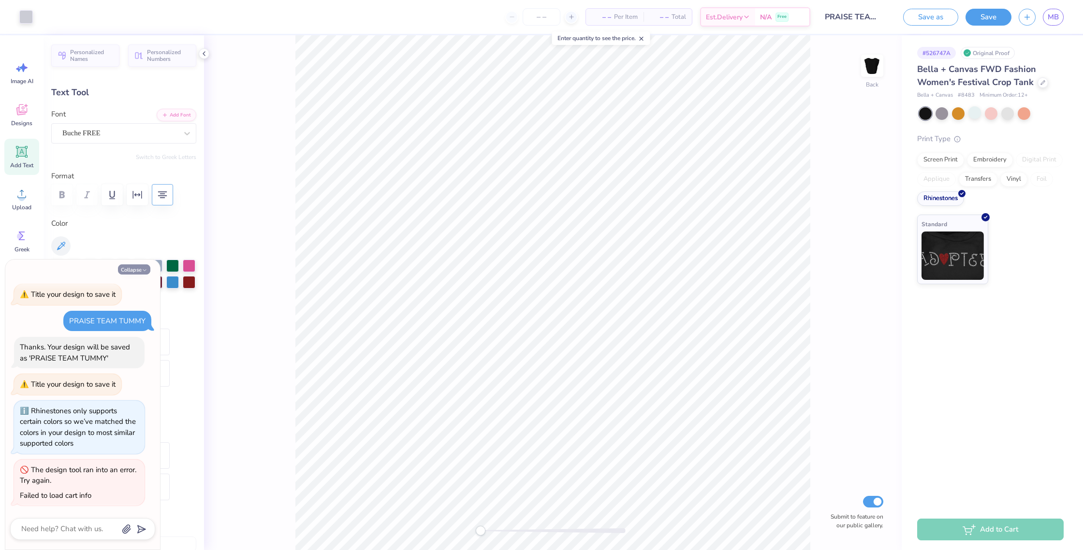
click at [138, 271] on button "Collapse" at bounding box center [134, 270] width 32 height 10
type textarea "x"
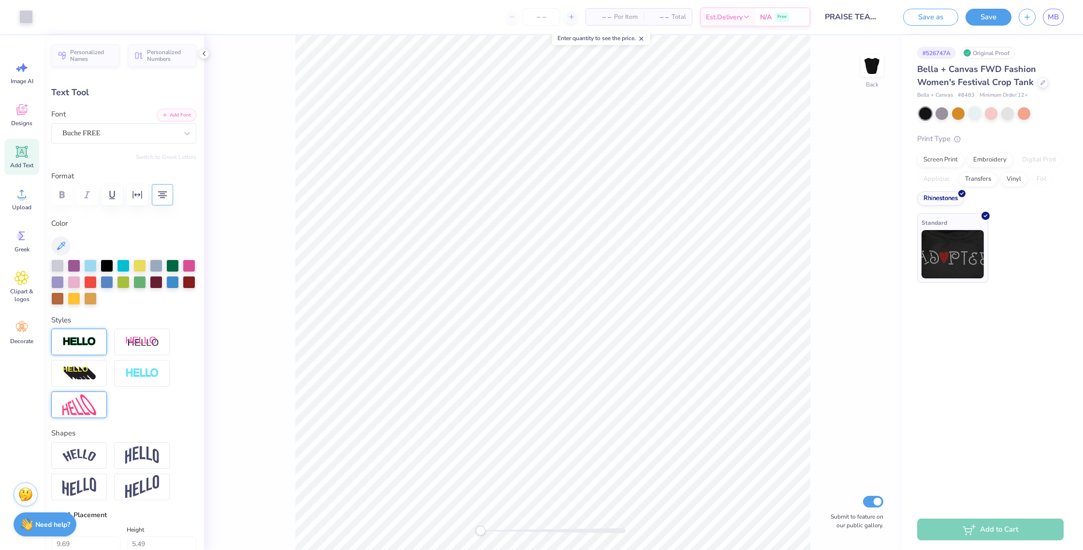
click at [988, 217] on div at bounding box center [986, 216] width 8 height 8
click at [961, 192] on polyline at bounding box center [962, 192] width 3 height 2
click at [944, 199] on div "Rhinestones" at bounding box center [940, 197] width 47 height 15
drag, startPoint x: 1002, startPoint y: 529, endPoint x: 1001, endPoint y: 523, distance: 5.3
click at [1002, 529] on div "Add to Cart" at bounding box center [990, 530] width 147 height 22
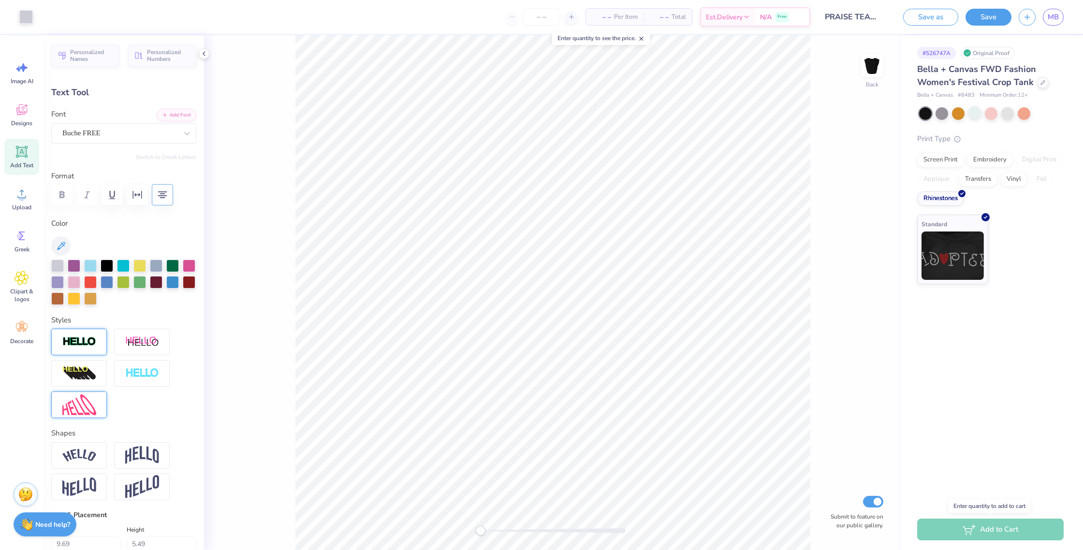
click at [973, 532] on div "Add to Cart" at bounding box center [990, 530] width 147 height 22
click at [542, 12] on input "number" at bounding box center [542, 16] width 38 height 17
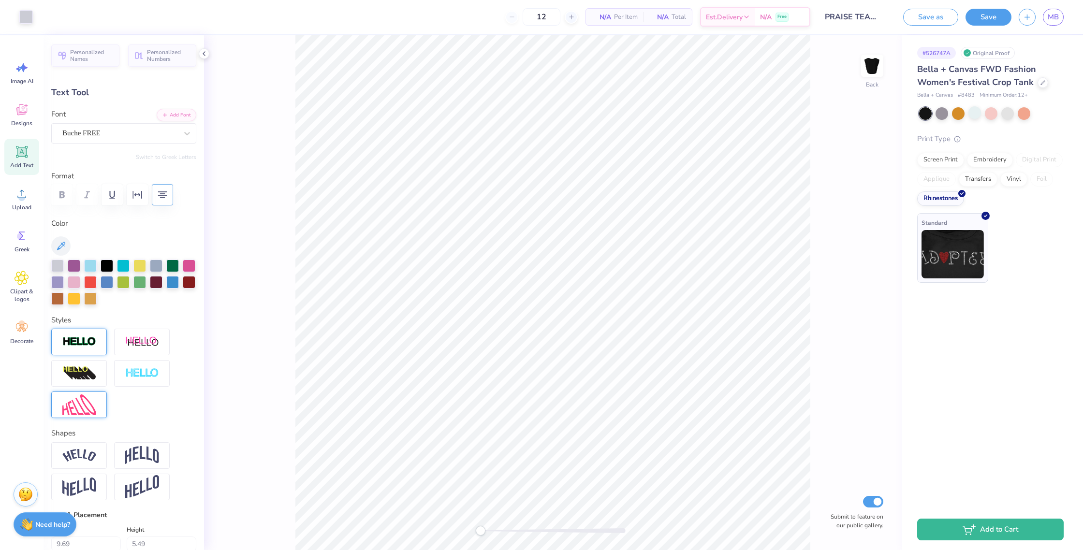
click at [985, 216] on polyline at bounding box center [985, 216] width 3 height 2
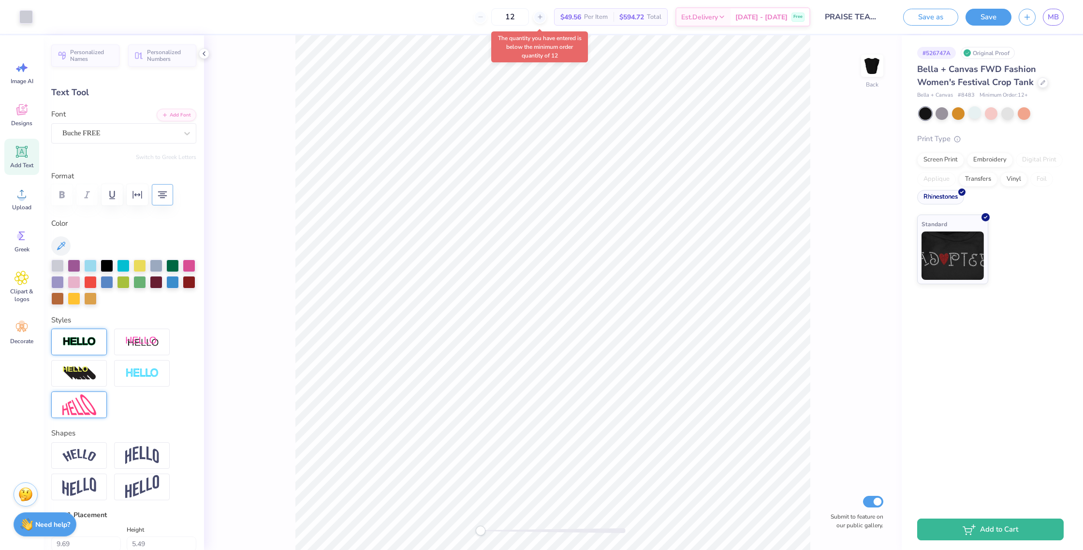
click at [963, 196] on div "Rhinestones" at bounding box center [940, 197] width 47 height 15
drag, startPoint x: 465, startPoint y: 31, endPoint x: 500, endPoint y: 21, distance: 36.3
click at [465, 31] on div "12 $49.56 Per Item $594.72 Total Est. Delivery [DATE] - [DATE] Free" at bounding box center [425, 17] width 770 height 34
click at [495, 16] on div "12" at bounding box center [510, 16] width 73 height 17
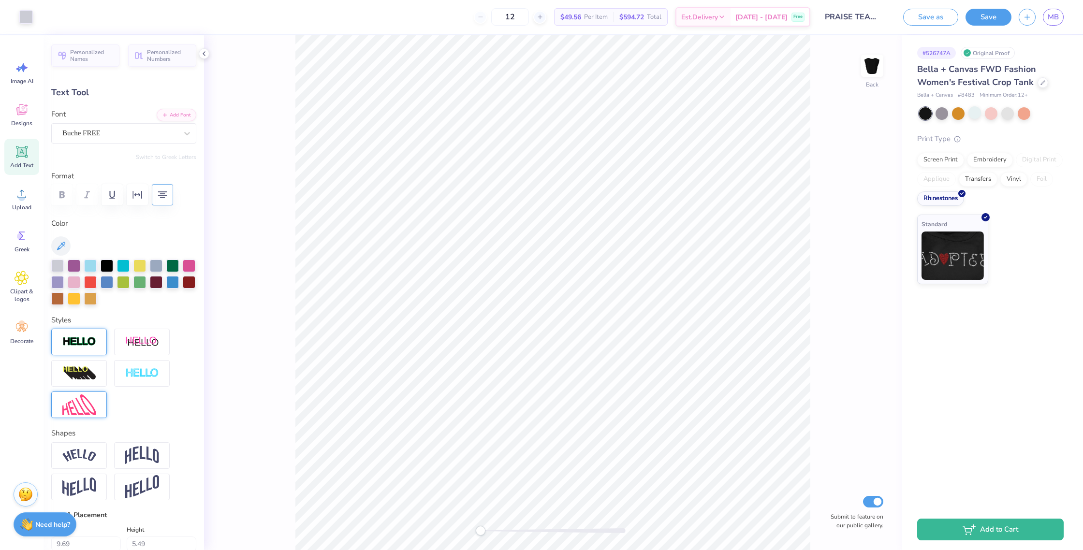
click at [491, 16] on div "12" at bounding box center [510, 16] width 73 height 17
click at [493, 18] on div "12" at bounding box center [510, 16] width 73 height 17
click at [490, 17] on div "12" at bounding box center [510, 16] width 73 height 17
drag, startPoint x: 490, startPoint y: 17, endPoint x: 532, endPoint y: 13, distance: 41.4
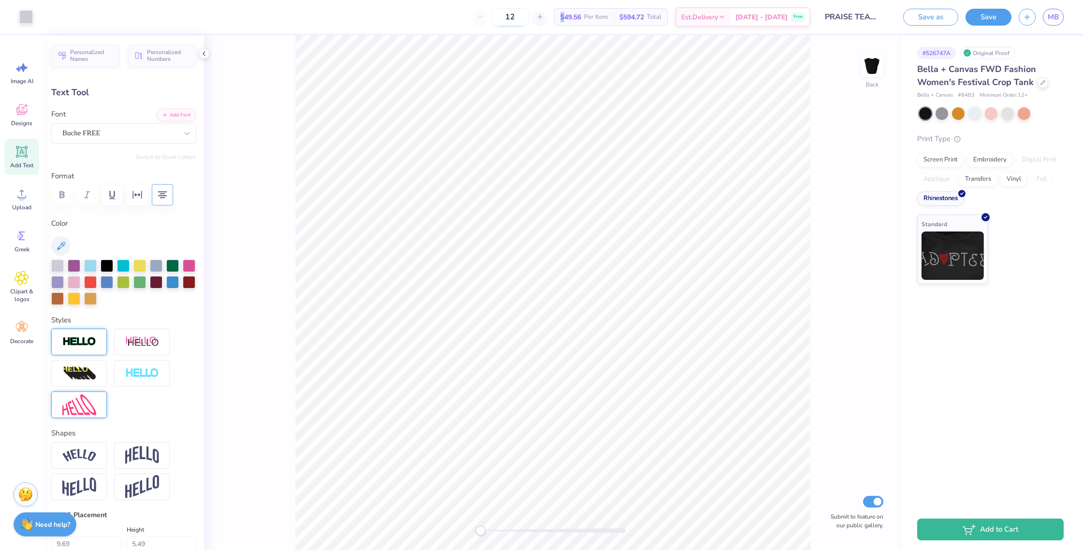
click at [490, 17] on div "12" at bounding box center [510, 16] width 73 height 17
click at [544, 15] on icon at bounding box center [540, 17] width 7 height 7
click at [484, 18] on icon at bounding box center [480, 17] width 7 height 7
type input "12"
click at [525, 32] on div "12 $49.56 Per Item $594.72 Total Est. Delivery [DATE] - [DATE] Free" at bounding box center [425, 17] width 770 height 34
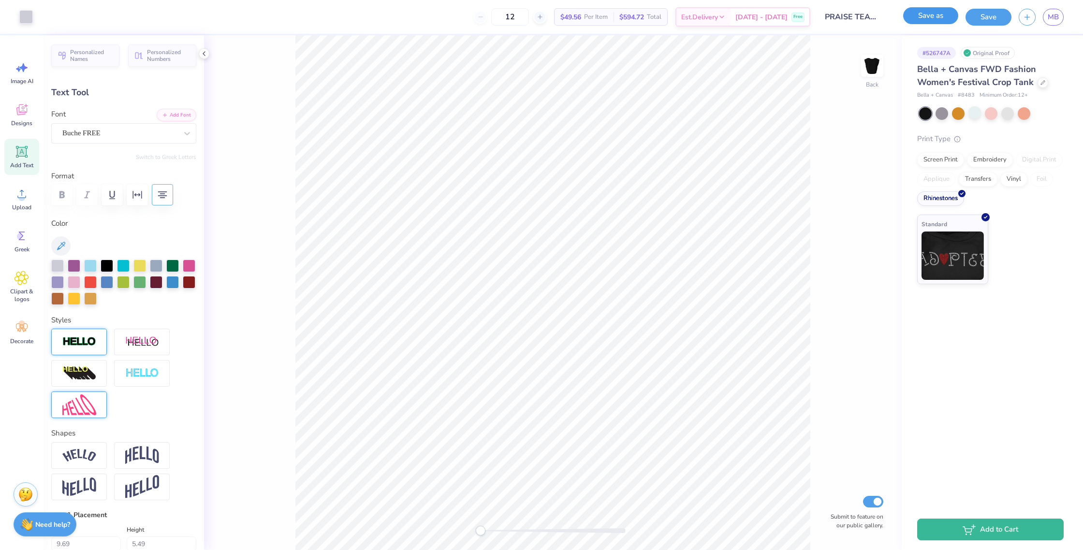
click at [932, 16] on button "Save as" at bounding box center [930, 15] width 55 height 17
click at [1065, 27] on div "Design Saved" at bounding box center [990, 30] width 172 height 44
click at [19, 113] on icon at bounding box center [21, 111] width 9 height 8
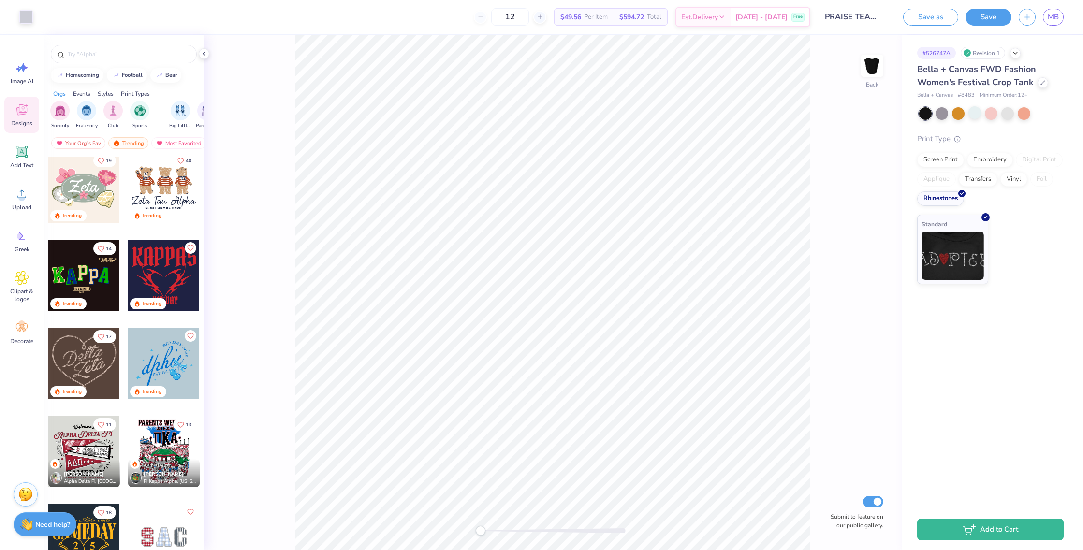
scroll to position [522, 0]
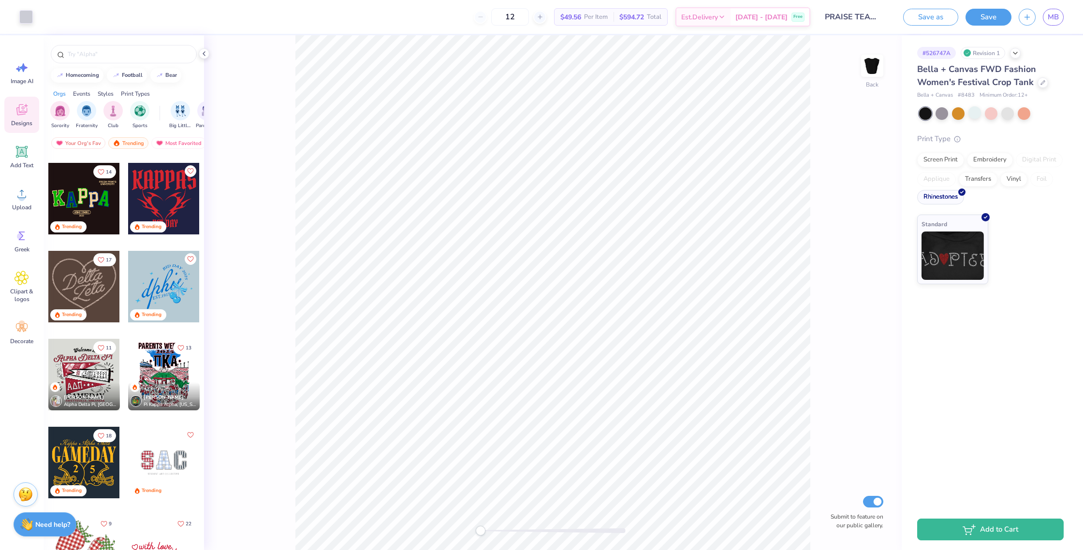
click at [964, 192] on icon at bounding box center [962, 192] width 4 height 4
drag, startPoint x: 946, startPoint y: 197, endPoint x: 967, endPoint y: 220, distance: 30.8
click at [946, 197] on div "Rhinestones" at bounding box center [940, 199] width 47 height 15
click at [990, 216] on div at bounding box center [986, 216] width 8 height 8
click at [951, 227] on div "Standard" at bounding box center [952, 248] width 71 height 70
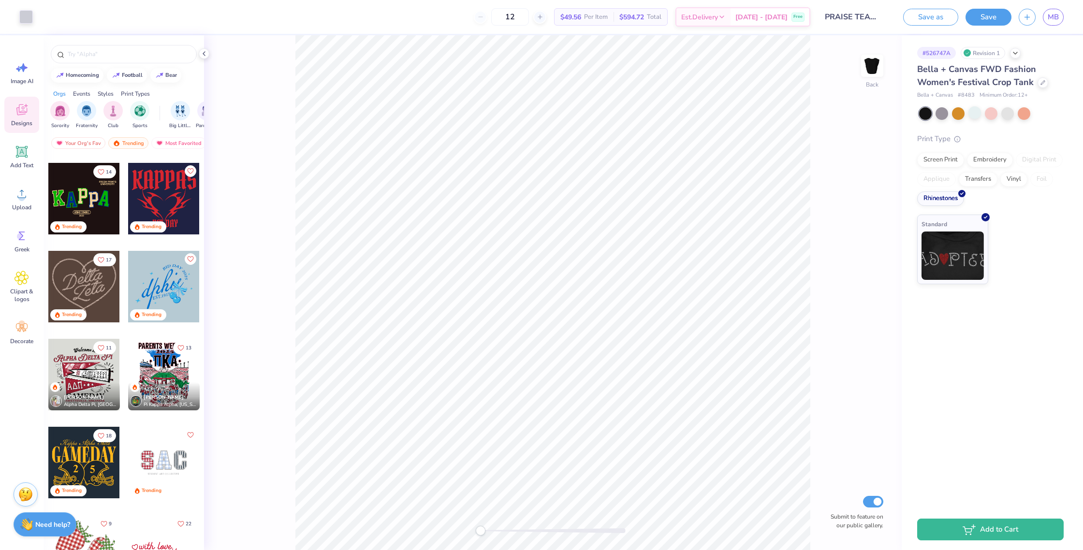
drag, startPoint x: 946, startPoint y: 369, endPoint x: 947, endPoint y: 362, distance: 6.4
click at [946, 369] on div "# 526747A Revision 1 Bella + Canvas FWD Fashion Women's Festival Crop Tank Bell…" at bounding box center [992, 272] width 181 height 474
